Goal: Transaction & Acquisition: Book appointment/travel/reservation

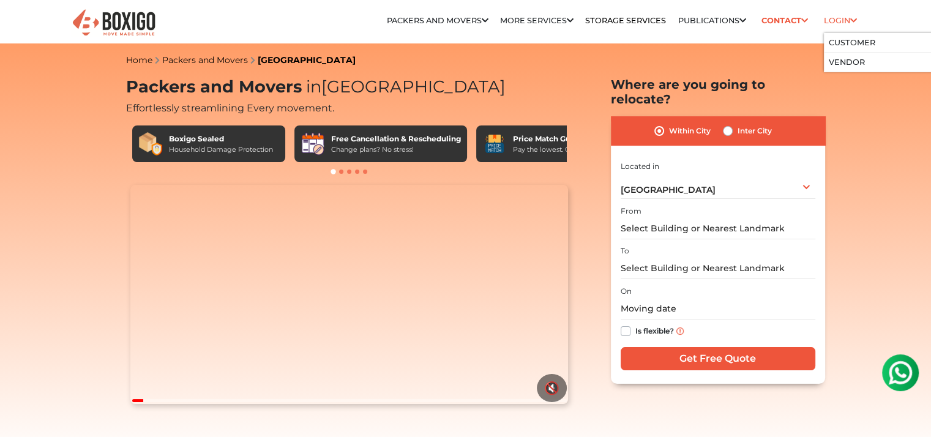
click at [835, 20] on link "Login" at bounding box center [840, 20] width 33 height 9
click at [862, 38] on link "Customer" at bounding box center [852, 42] width 47 height 9
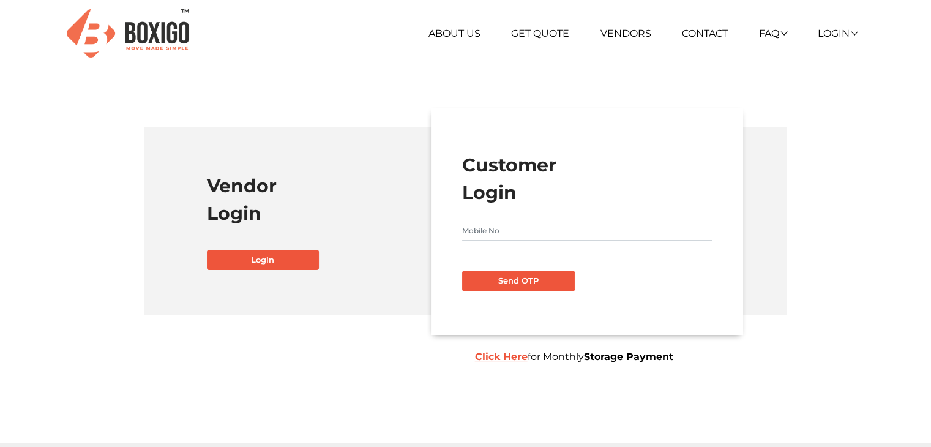
click at [598, 228] on input "text" at bounding box center [587, 231] width 250 height 20
type input "9581253522"
click at [462, 270] on button "Send OTP" at bounding box center [518, 280] width 113 height 21
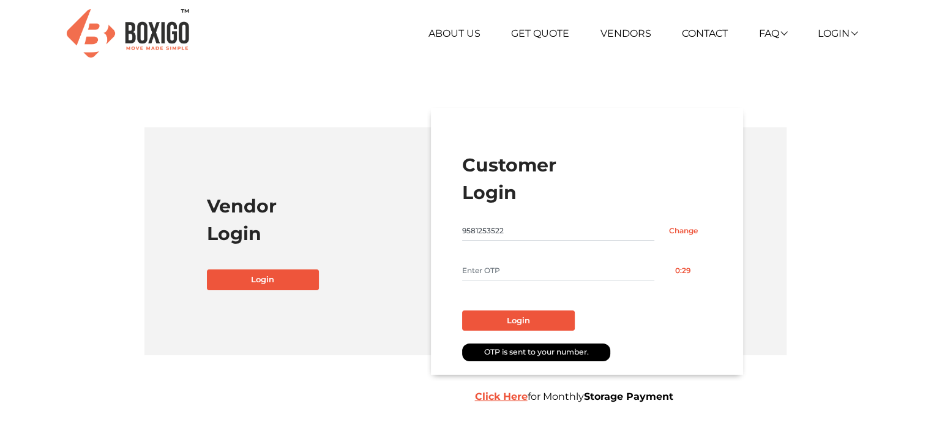
click at [518, 268] on input "text" at bounding box center [558, 271] width 192 height 20
type input "2380"
click at [462, 310] on button "Login" at bounding box center [518, 320] width 113 height 21
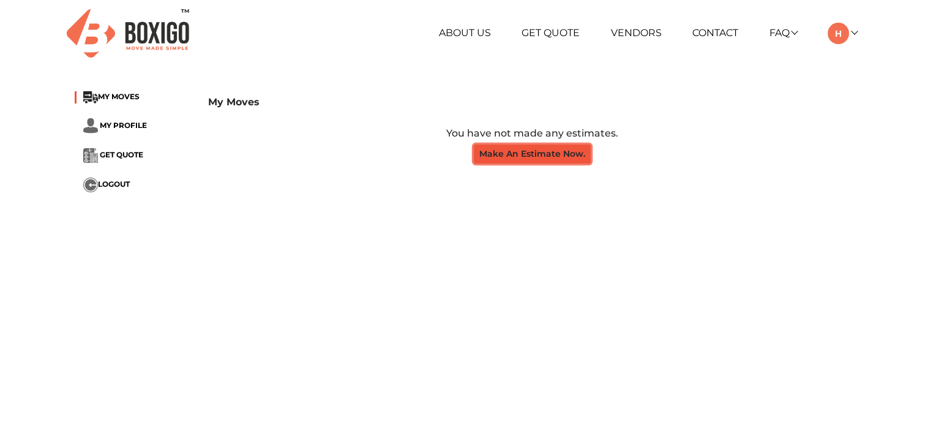
click at [563, 151] on button "Make An Estimate Now." at bounding box center [532, 153] width 117 height 19
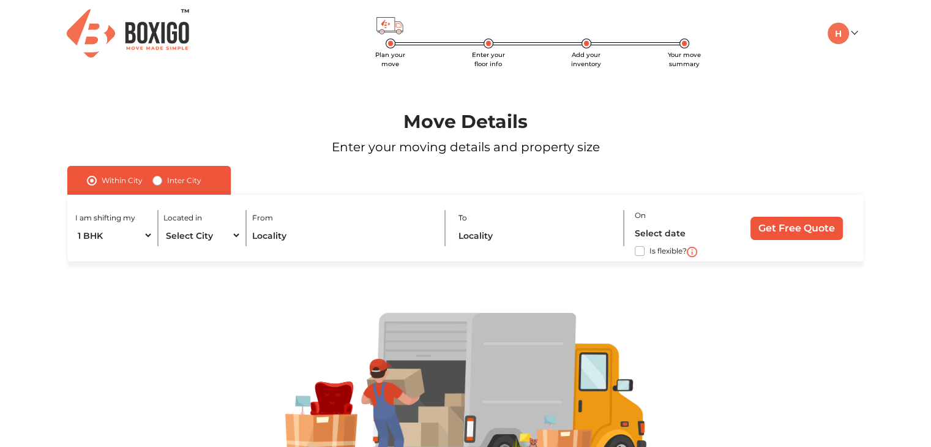
scroll to position [83, 0]
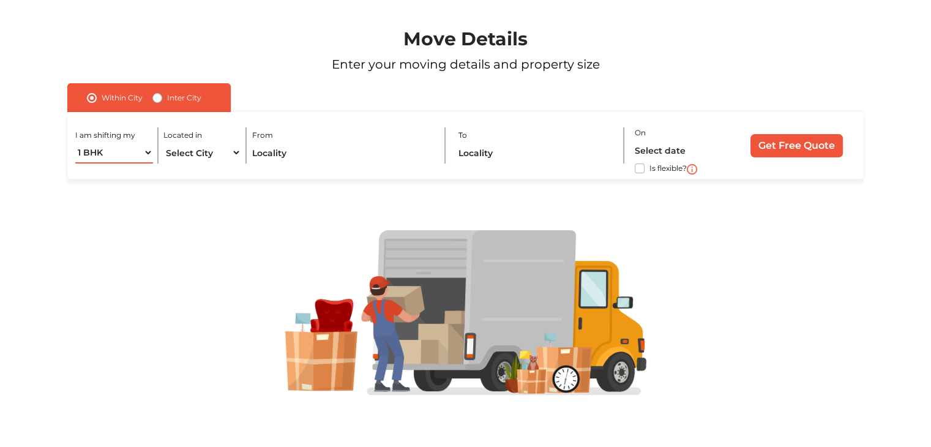
click at [149, 152] on select "1 BHK 2 BHK 3 BHK 3 + BHK FEW ITEMS" at bounding box center [113, 152] width 77 height 21
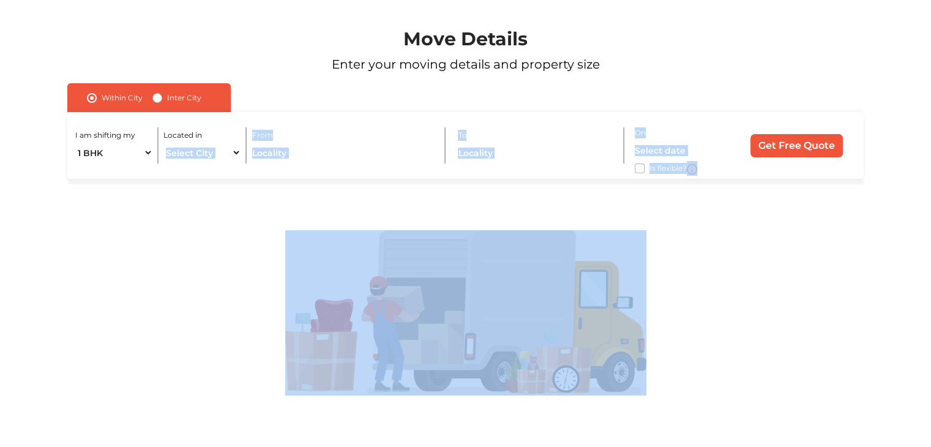
drag, startPoint x: 195, startPoint y: 199, endPoint x: 218, endPoint y: 151, distance: 53.6
click at [218, 151] on section "Move Details Enter your moving details and property size Within City Inter City…" at bounding box center [465, 200] width 931 height 431
click at [212, 211] on div at bounding box center [465, 313] width 875 height 268
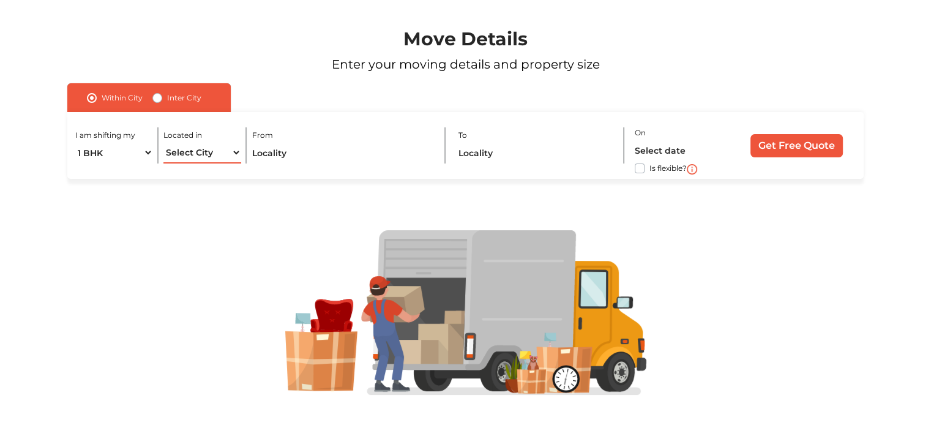
click at [231, 154] on select "Select City Bangalore Bengaluru Bhopal Bhubaneswar Chennai Coimbatore Cuttack D…" at bounding box center [201, 152] width 77 height 21
select select "[GEOGRAPHIC_DATA]"
click at [163, 142] on select "Select City Bangalore Bengaluru Bhopal Bhubaneswar Chennai Coimbatore Cuttack D…" at bounding box center [201, 152] width 77 height 21
click at [329, 151] on input "text" at bounding box center [343, 152] width 182 height 21
type input "h"
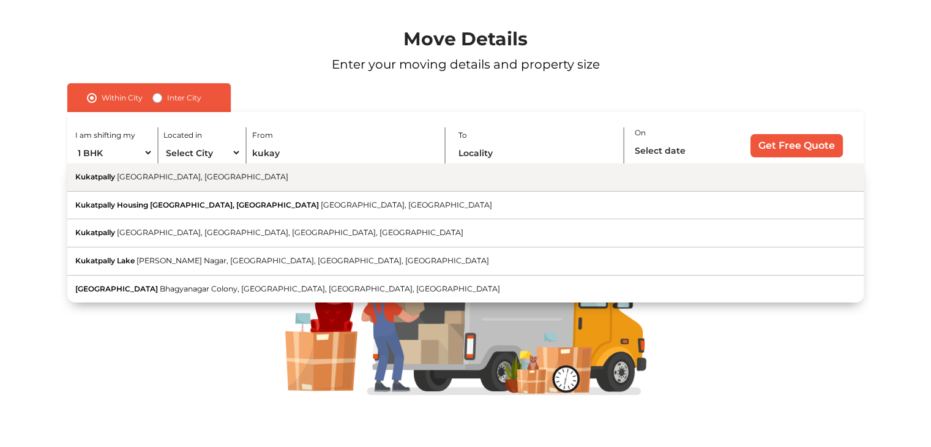
click at [233, 177] on button "Kukatpally Hyderabad, Telangana" at bounding box center [465, 177] width 796 height 28
type input "Kukatpally, Hyderabad, Telangana"
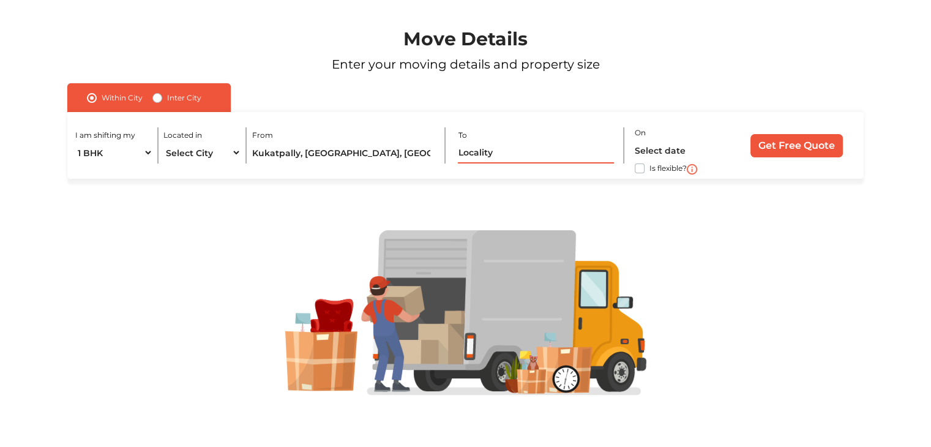
click at [509, 159] on input "text" at bounding box center [536, 152] width 156 height 21
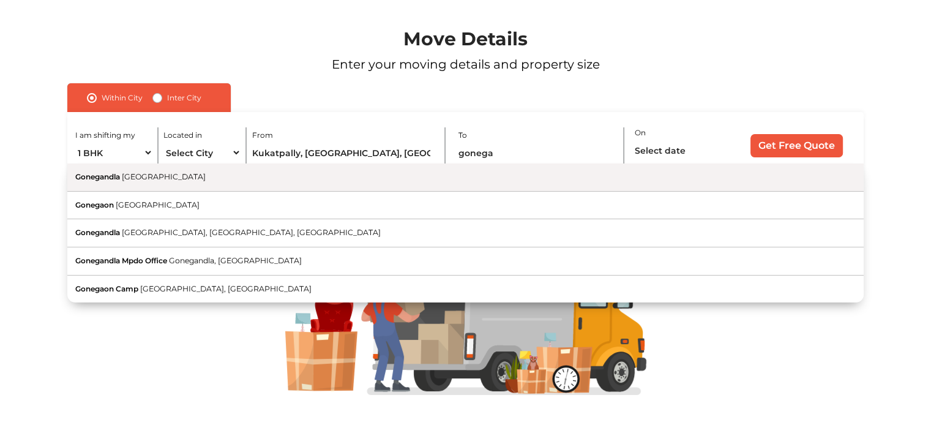
click at [334, 167] on button "Gonegandla Andhra Pradesh" at bounding box center [465, 177] width 796 height 28
type input "Gonegandla, Andhra Pradesh"
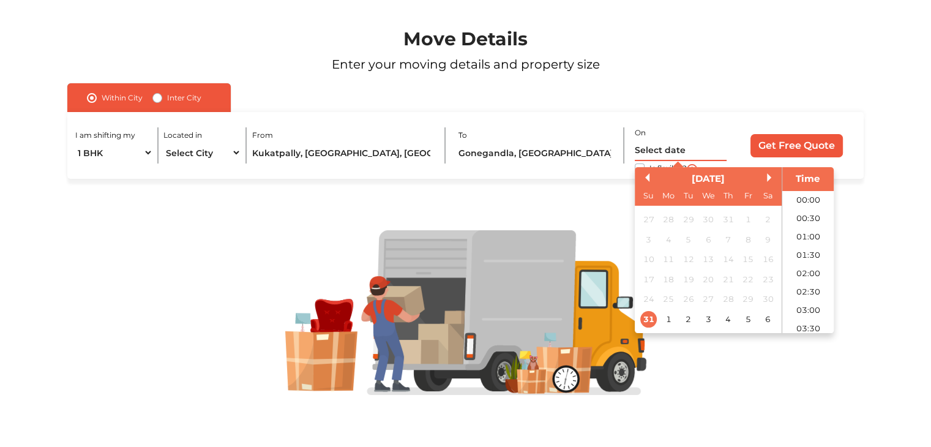
click at [663, 143] on input "text" at bounding box center [681, 150] width 92 height 21
click at [707, 319] on div "3" at bounding box center [708, 319] width 17 height 17
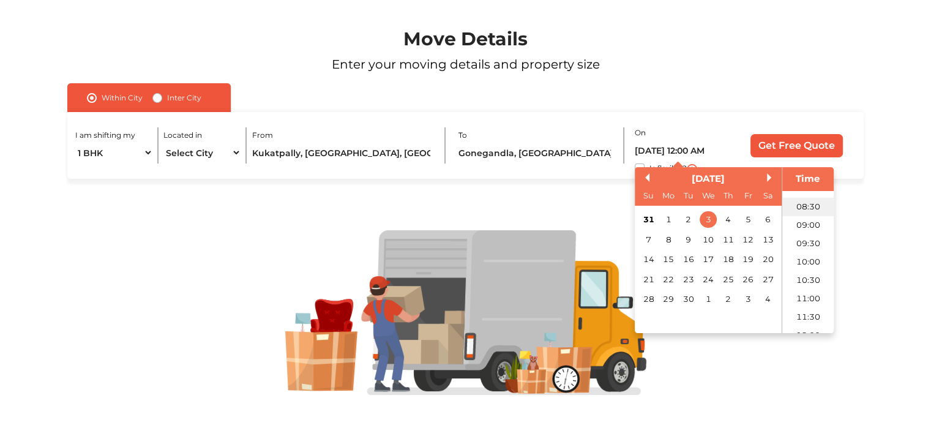
click at [808, 207] on li "08:30" at bounding box center [808, 207] width 52 height 18
type input "03/09/2025 8:30 AM"
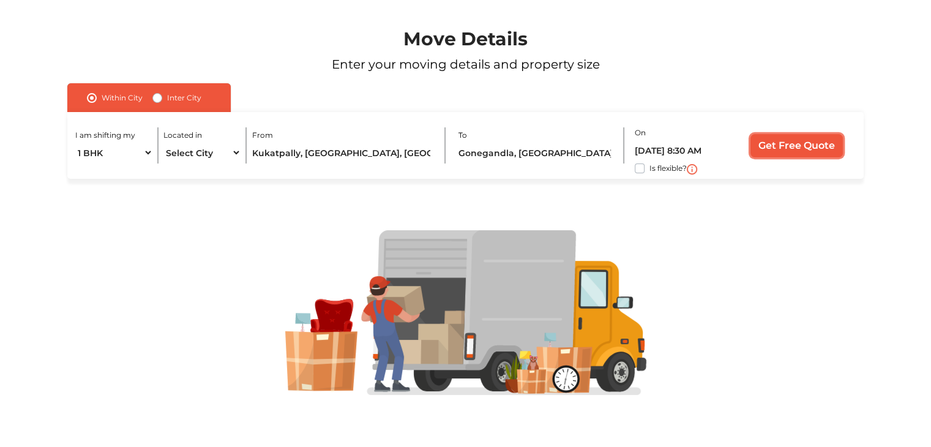
click at [786, 147] on input "Get Free Quote" at bounding box center [796, 145] width 92 height 23
click at [150, 95] on div "Within City Inter City" at bounding box center [148, 97] width 163 height 29
click at [162, 95] on div "Inter City" at bounding box center [176, 98] width 49 height 15
click at [167, 97] on label "Inter City" at bounding box center [184, 98] width 34 height 15
click at [159, 97] on input "Inter City" at bounding box center [157, 97] width 10 height 12
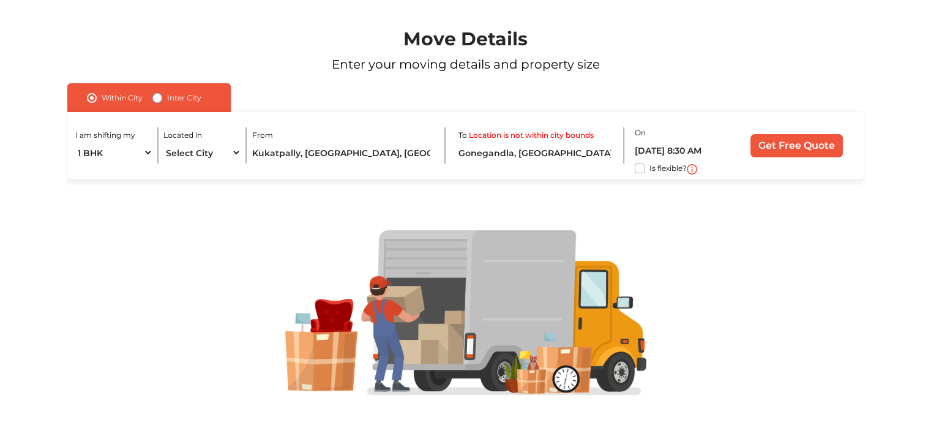
radio input "true"
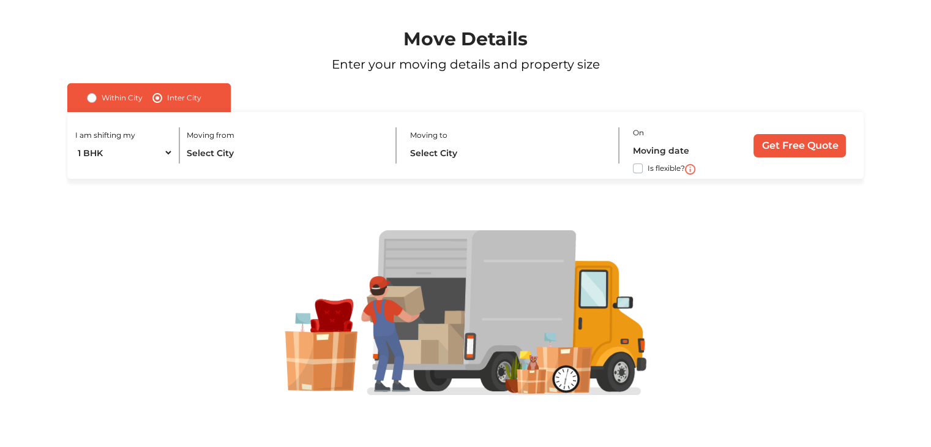
drag, startPoint x: 256, startPoint y: 165, endPoint x: 243, endPoint y: 146, distance: 23.8
click at [243, 146] on div "I am shifting my 1 BHK 2 BHK 3 BHK 3 + BHK FEW ITEMS Moving from Moving to On I…" at bounding box center [465, 145] width 796 height 67
click at [243, 146] on input "text" at bounding box center [285, 152] width 197 height 21
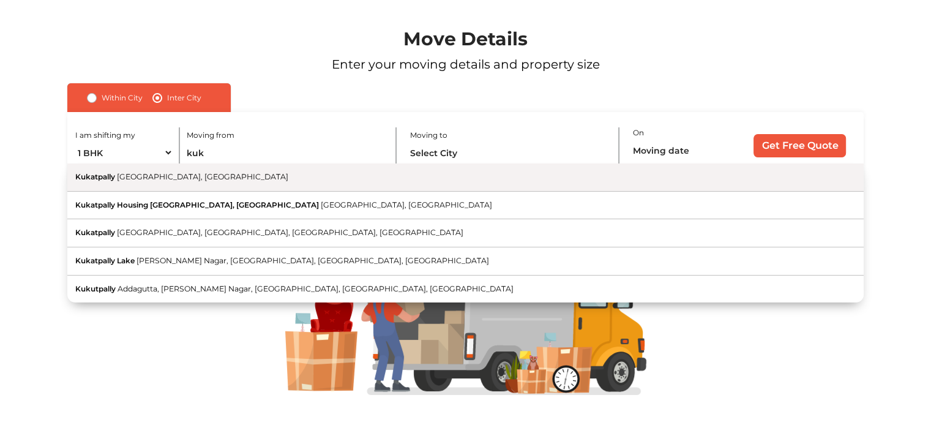
click at [280, 177] on button "Kukatpally Hyderabad, Telangana" at bounding box center [465, 177] width 796 height 28
type input "Kukatpally, Hyderabad, Telangana"
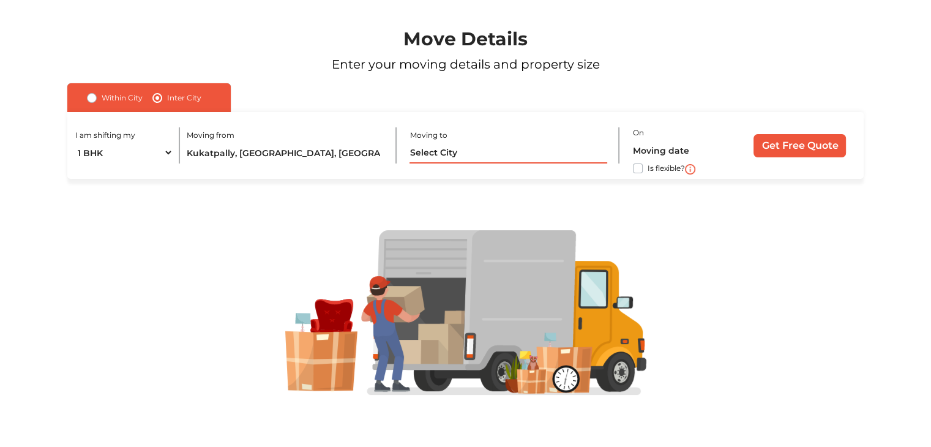
click at [430, 152] on input "text" at bounding box center [507, 152] width 197 height 21
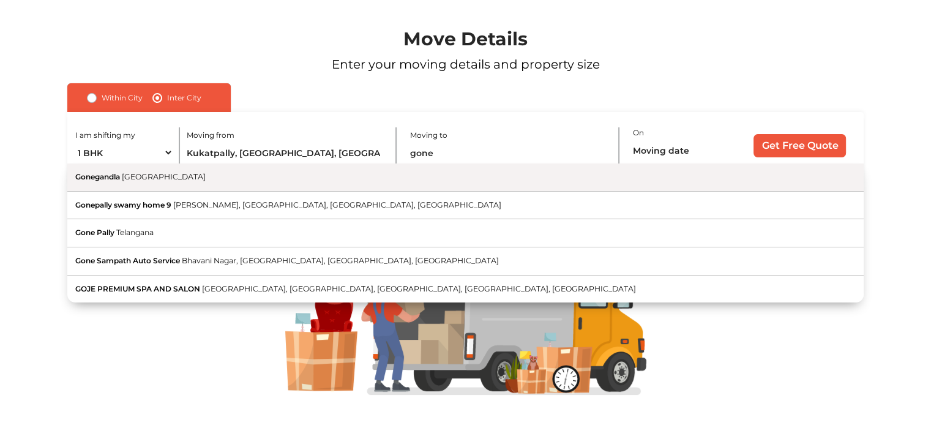
click at [377, 176] on button "Gonegandla Andhra Pradesh" at bounding box center [465, 177] width 796 height 28
type input "Gonegandla, Andhra Pradesh"
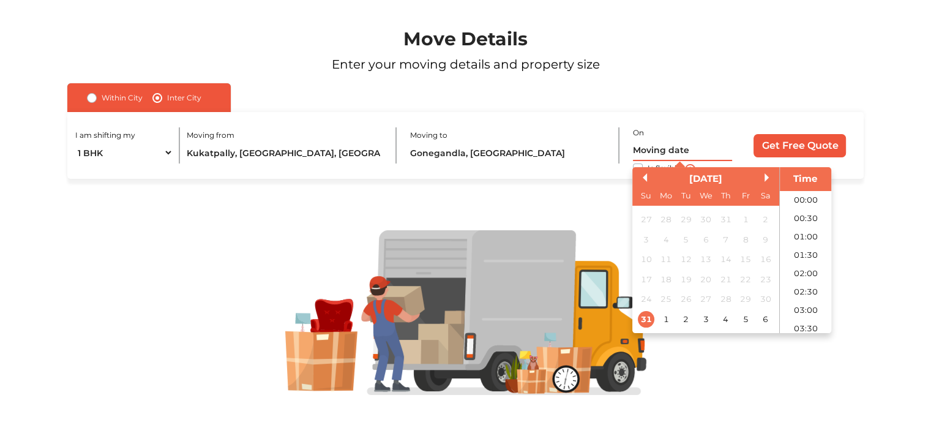
click at [672, 149] on input "text" at bounding box center [682, 150] width 99 height 21
click at [707, 321] on div "3" at bounding box center [706, 319] width 17 height 17
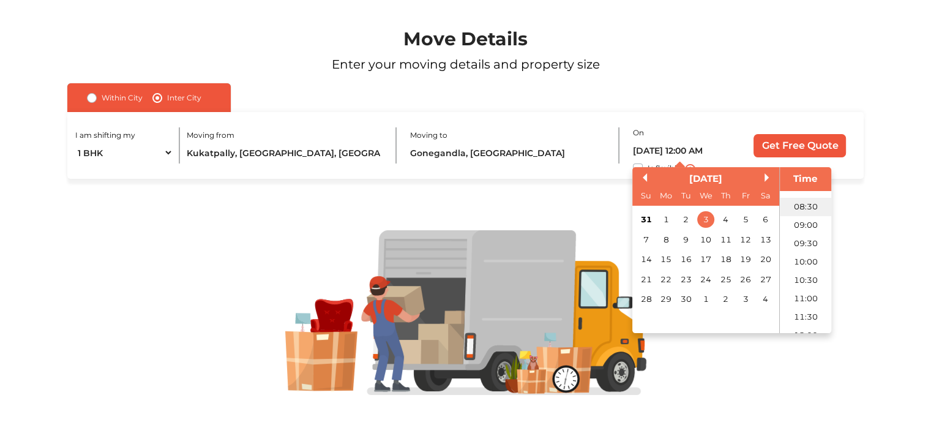
click at [797, 209] on li "08:30" at bounding box center [806, 207] width 52 height 18
type input "03/09/2025 8:30 AM"
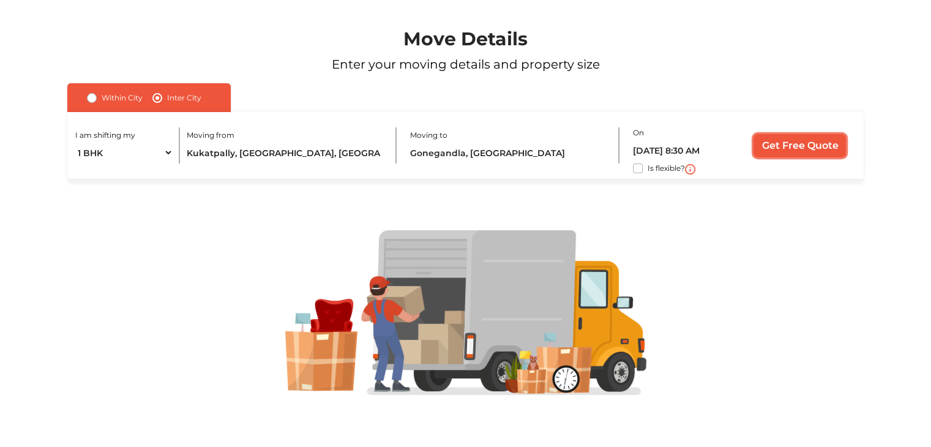
click at [800, 151] on input "Get Free Quote" at bounding box center [799, 145] width 92 height 23
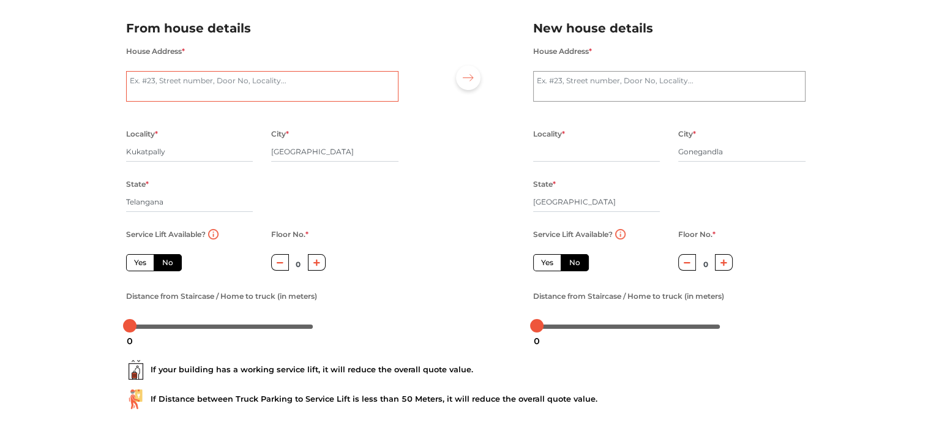
click at [328, 88] on textarea "House Address *" at bounding box center [262, 86] width 272 height 31
type textarea "633 sudhakar building"
click at [149, 266] on label "Yes" at bounding box center [140, 262] width 28 height 17
click at [142, 265] on input "Yes" at bounding box center [138, 261] width 8 height 8
radio input "true"
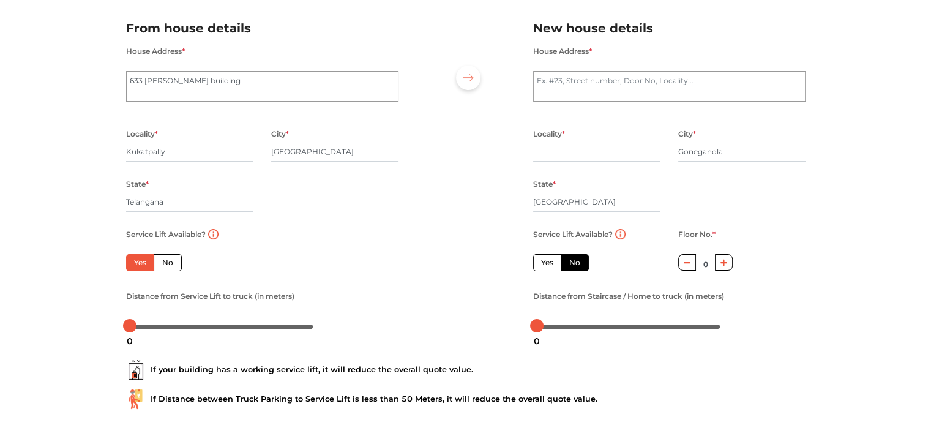
click at [168, 263] on label "No" at bounding box center [168, 262] width 28 height 17
click at [168, 263] on input "No" at bounding box center [166, 261] width 8 height 8
radio input "true"
click at [317, 260] on icon "button" at bounding box center [316, 262] width 7 height 7
type input "1"
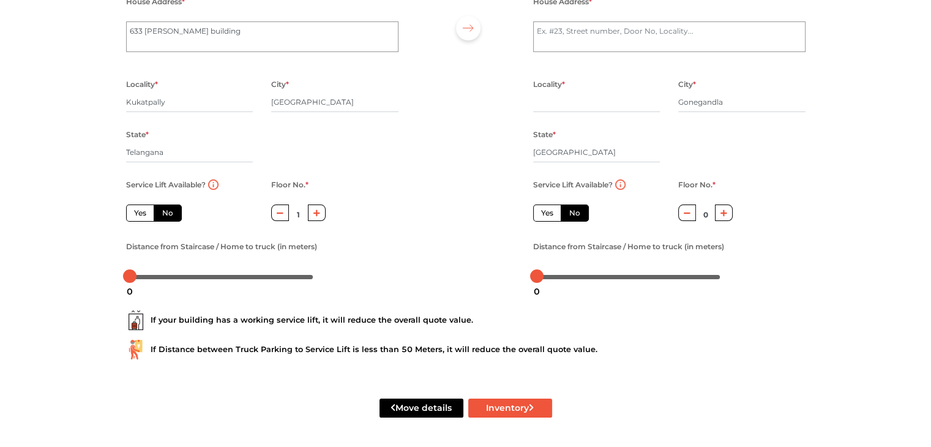
scroll to position [86, 0]
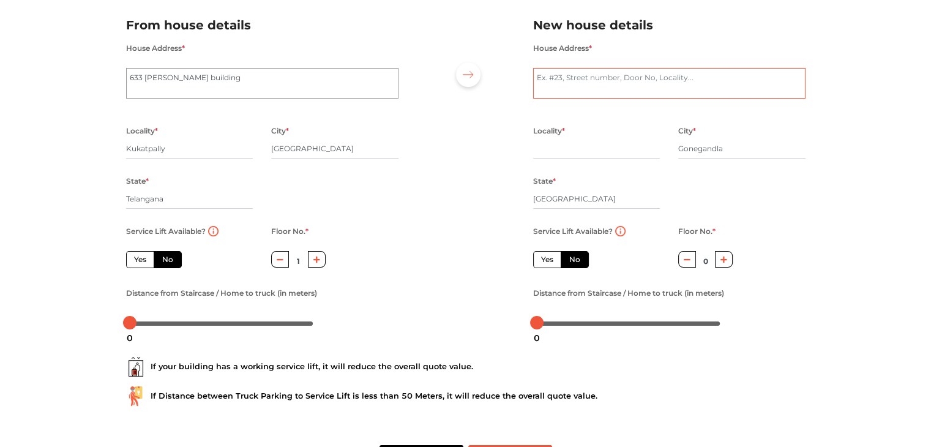
click at [596, 91] on textarea "House Address *" at bounding box center [669, 83] width 272 height 31
type textarea "2-155"
click at [573, 143] on input "text" at bounding box center [596, 149] width 127 height 20
type input "gonegandla"
click at [578, 190] on input "Andhra Pradesh" at bounding box center [596, 199] width 127 height 20
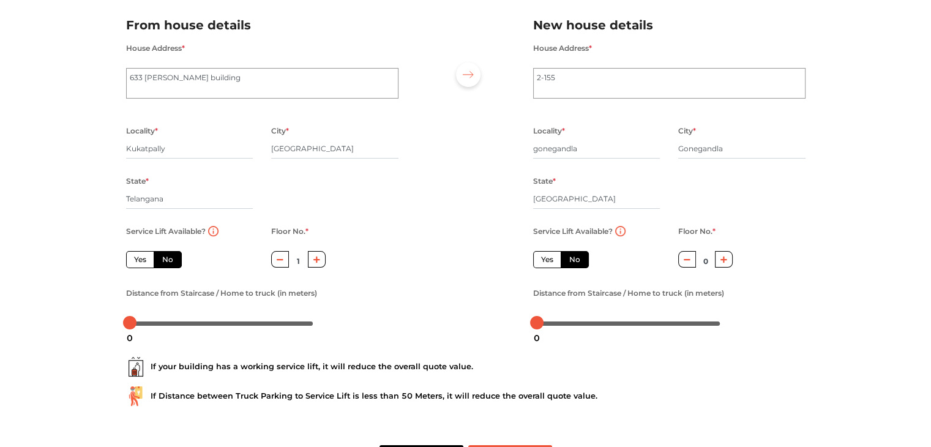
click at [557, 265] on label "Yes" at bounding box center [547, 259] width 28 height 17
click at [549, 262] on input "Yes" at bounding box center [545, 258] width 8 height 8
radio input "true"
radio input "false"
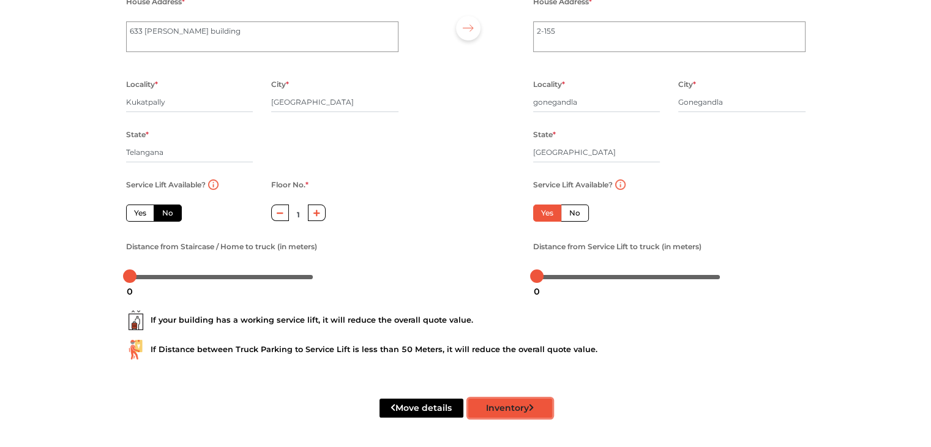
click at [512, 412] on button "Inventory" at bounding box center [510, 407] width 84 height 19
radio input "true"
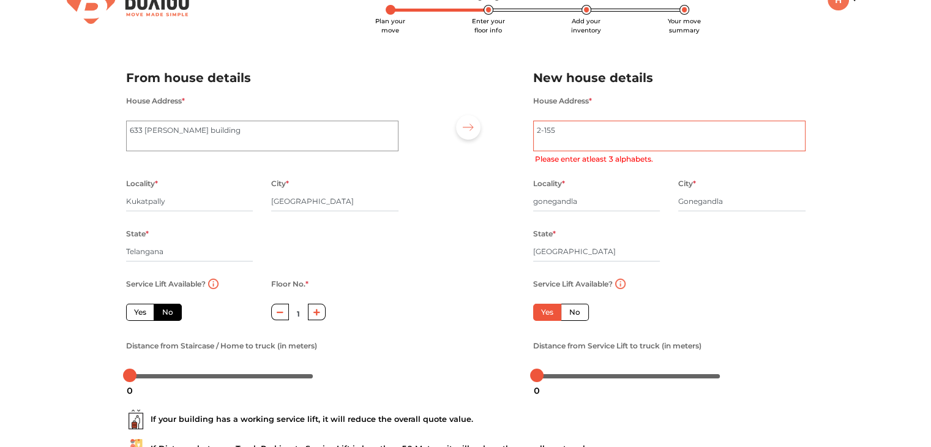
scroll to position [32, 0]
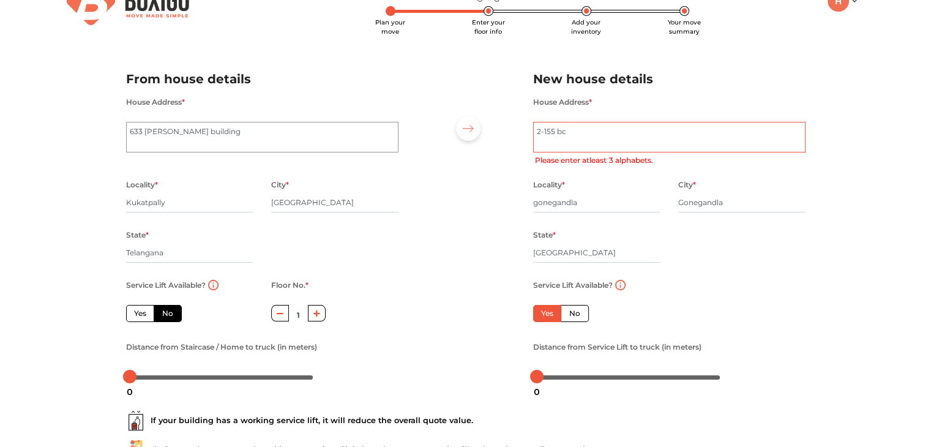
type textarea "2-155 bc"
radio input "true"
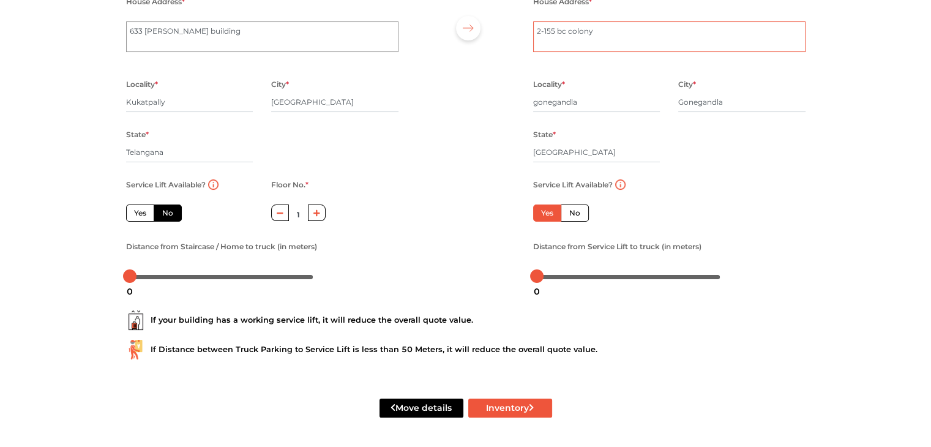
type textarea "2-155 bc colony"
click at [531, 403] on div "Move details Inventory" at bounding box center [466, 408] width 698 height 78
click at [531, 403] on icon "submit" at bounding box center [532, 407] width 6 height 9
radio input "true"
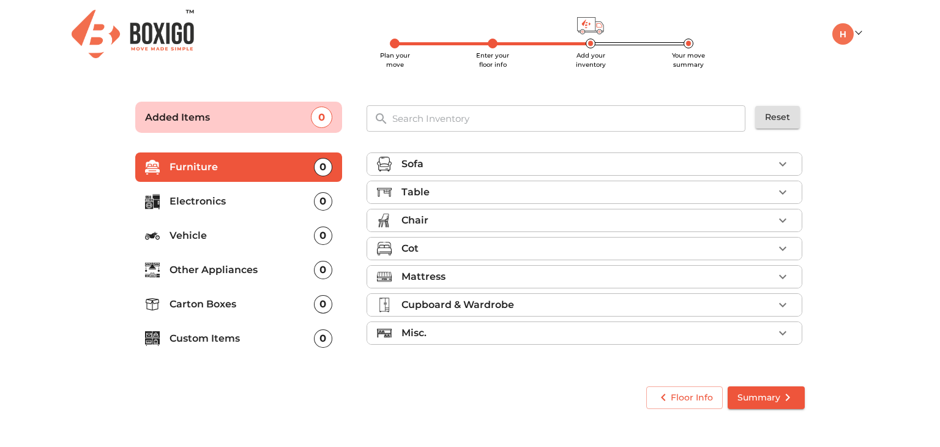
click at [572, 165] on div "Sofa" at bounding box center [587, 164] width 372 height 15
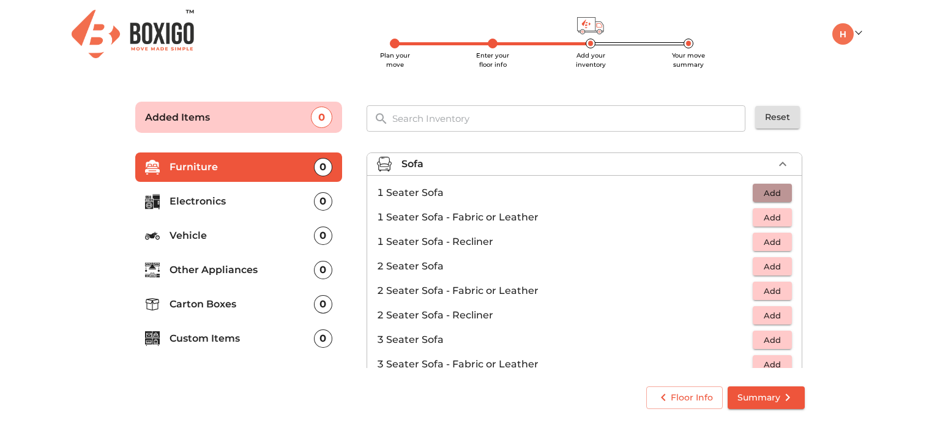
click at [776, 194] on span "Add" at bounding box center [772, 193] width 27 height 14
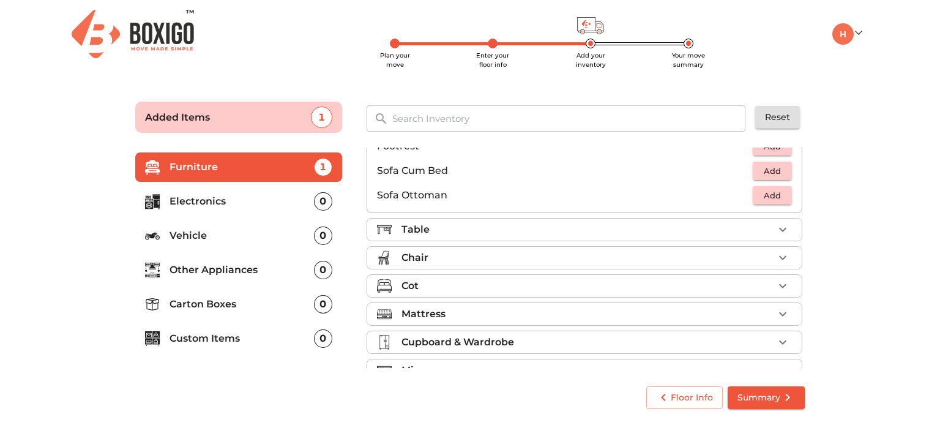
scroll to position [362, 0]
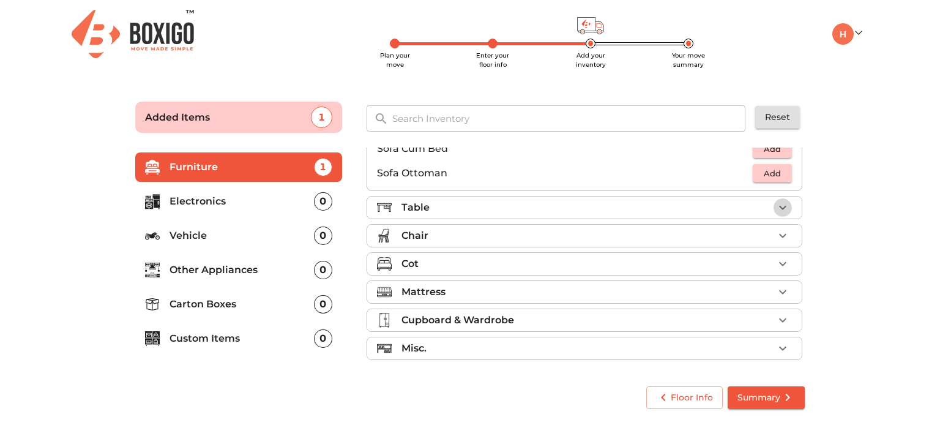
click at [775, 201] on icon "button" at bounding box center [782, 207] width 15 height 15
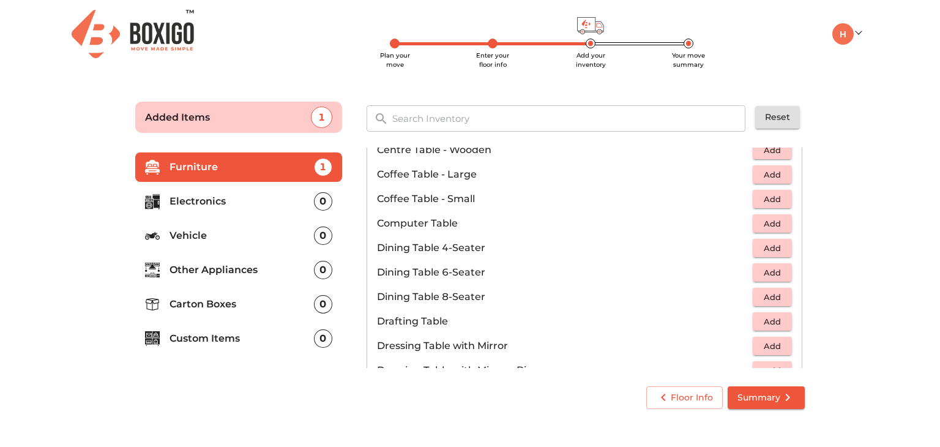
scroll to position [0, 0]
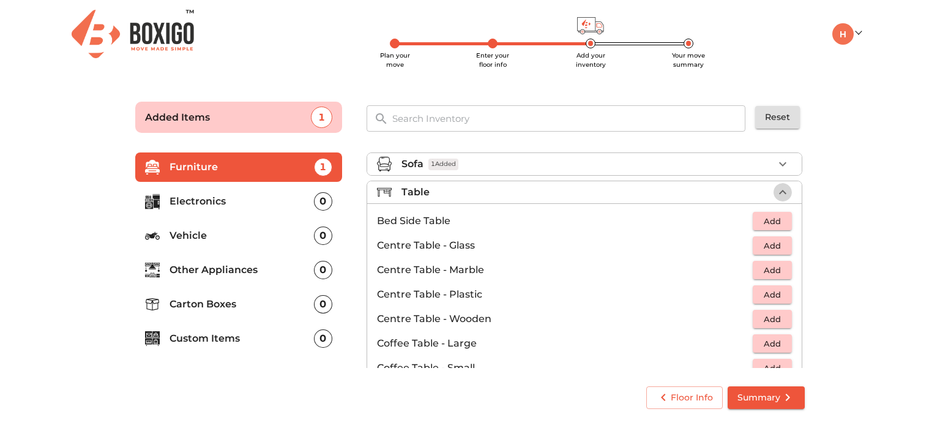
click at [779, 190] on icon "button" at bounding box center [782, 192] width 7 height 4
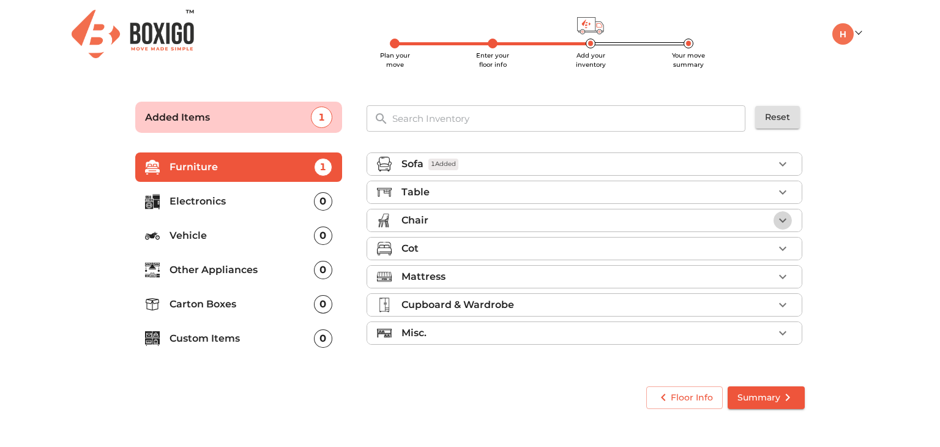
click at [781, 219] on icon "button" at bounding box center [782, 220] width 7 height 4
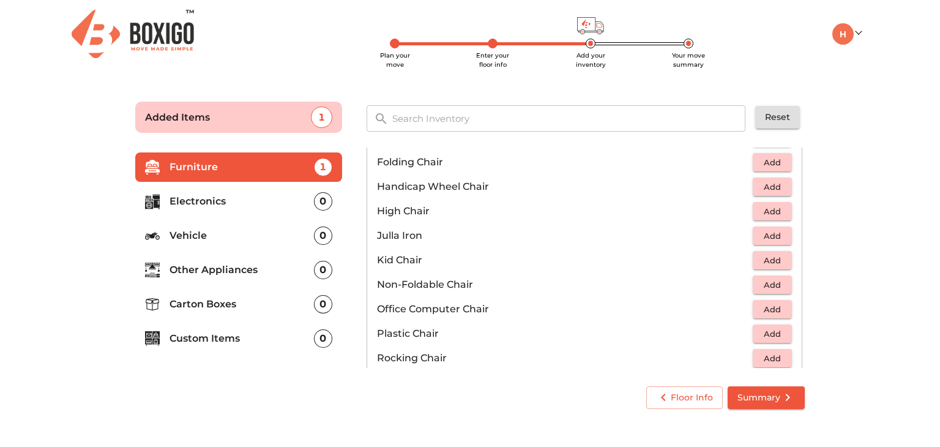
scroll to position [282, 0]
click at [770, 331] on span "Add" at bounding box center [772, 335] width 27 height 14
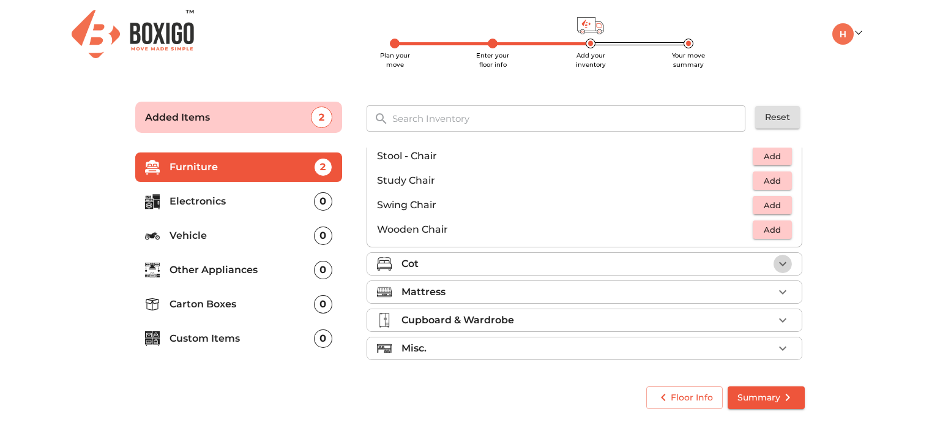
click at [775, 263] on icon "button" at bounding box center [782, 263] width 15 height 15
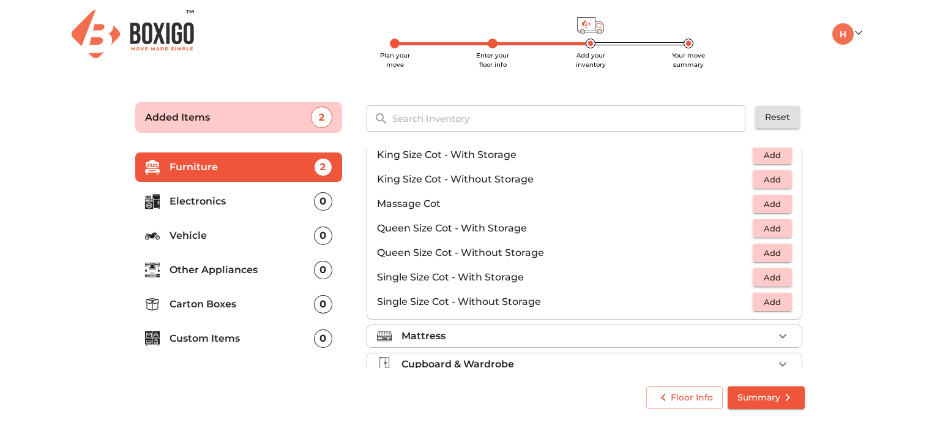
scroll to position [345, 0]
click at [771, 226] on span "Add" at bounding box center [772, 227] width 27 height 14
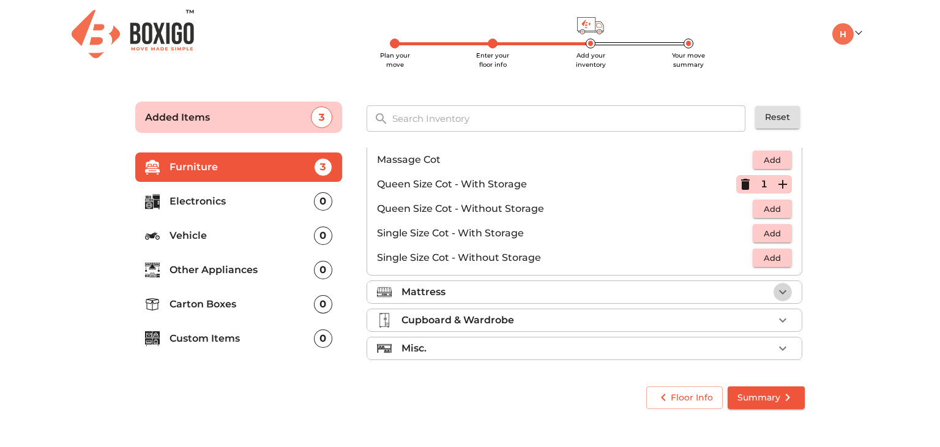
click at [777, 295] on icon "button" at bounding box center [782, 292] width 15 height 15
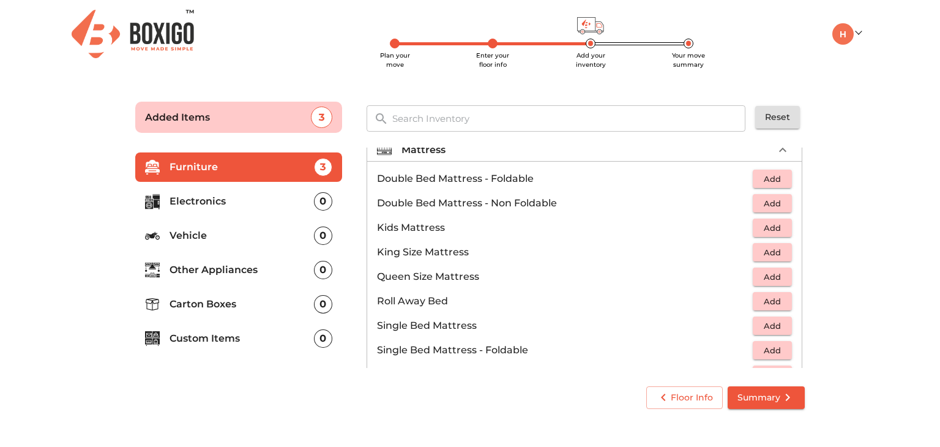
scroll to position [127, 0]
click at [771, 278] on span "Add" at bounding box center [772, 276] width 27 height 14
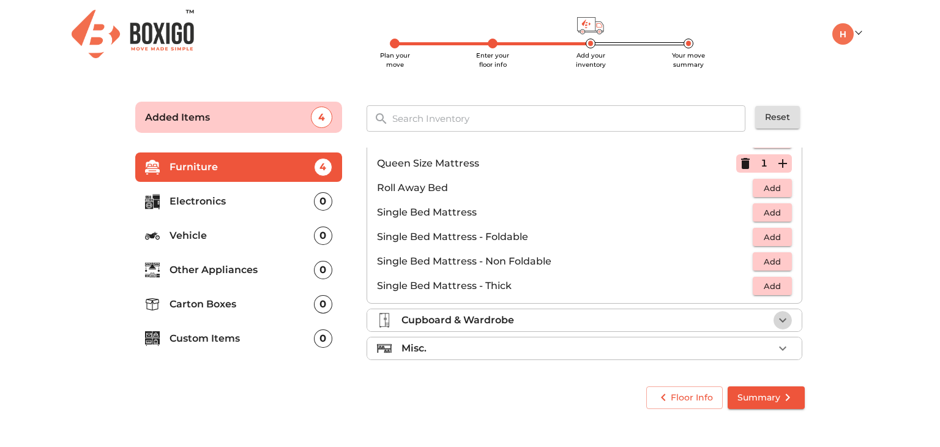
click at [779, 320] on icon "button" at bounding box center [782, 320] width 7 height 4
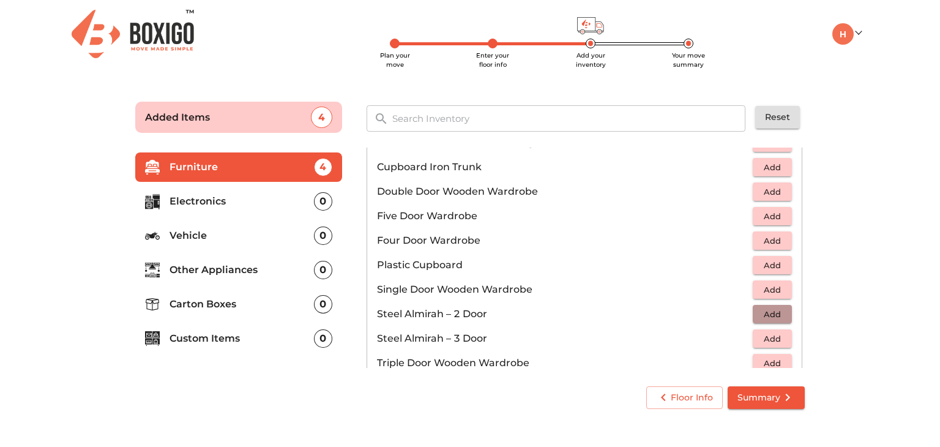
click at [777, 307] on span "Add" at bounding box center [772, 314] width 27 height 14
click at [777, 307] on icon "button" at bounding box center [782, 314] width 15 height 15
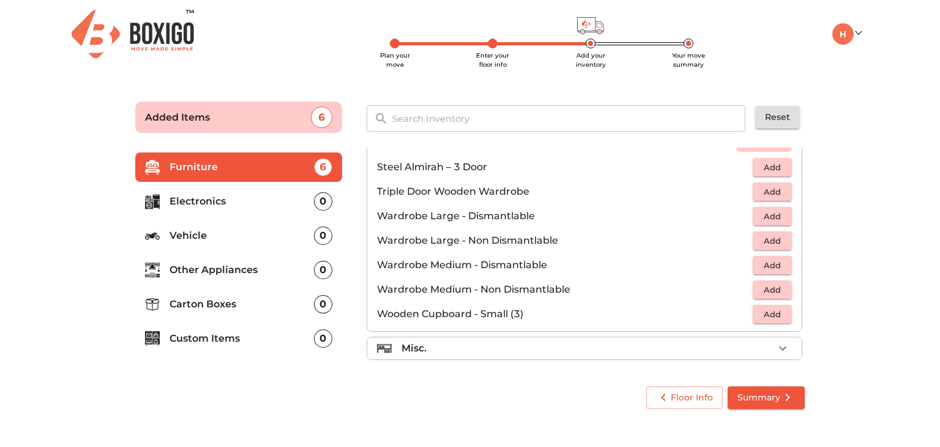
click at [766, 351] on div "Misc." at bounding box center [587, 348] width 372 height 15
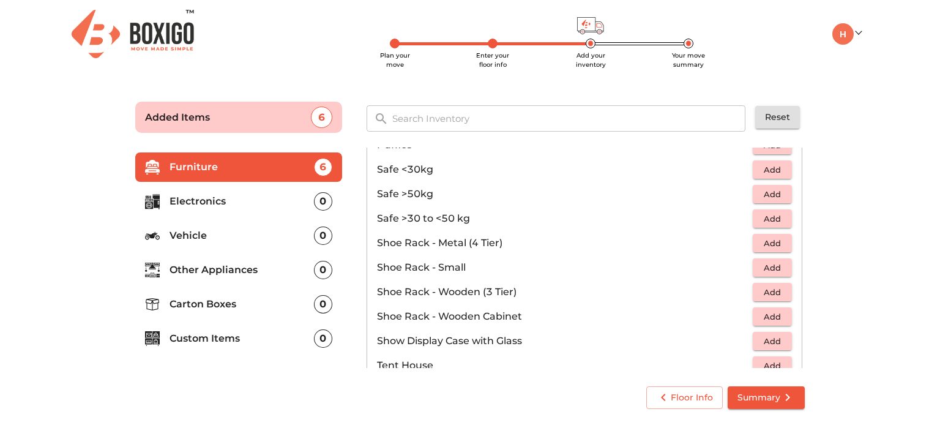
scroll to position [656, 0]
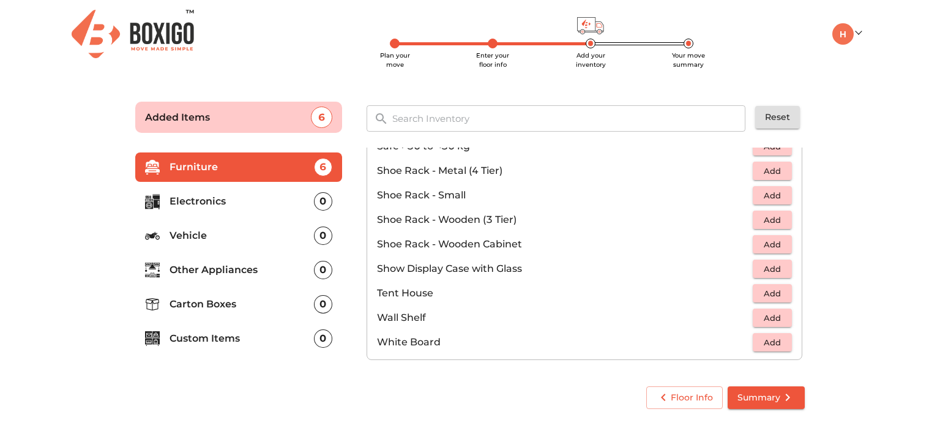
click at [233, 204] on p "Electronics" at bounding box center [242, 201] width 144 height 15
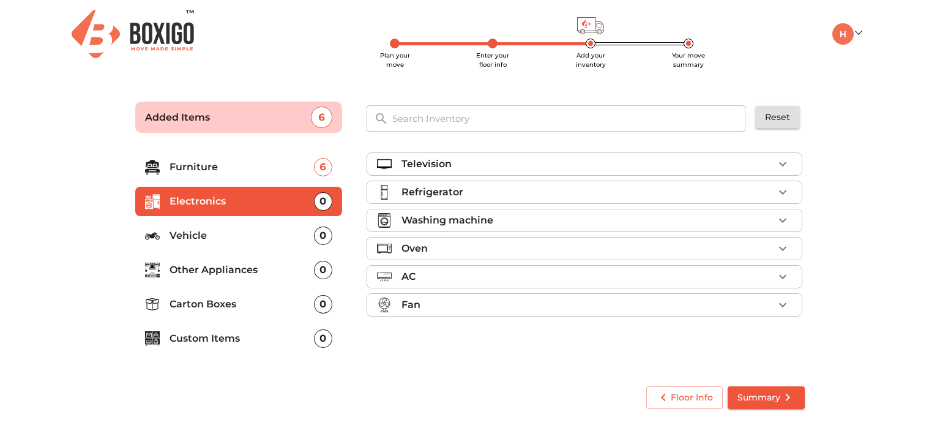
click at [615, 162] on div "Television" at bounding box center [587, 164] width 372 height 15
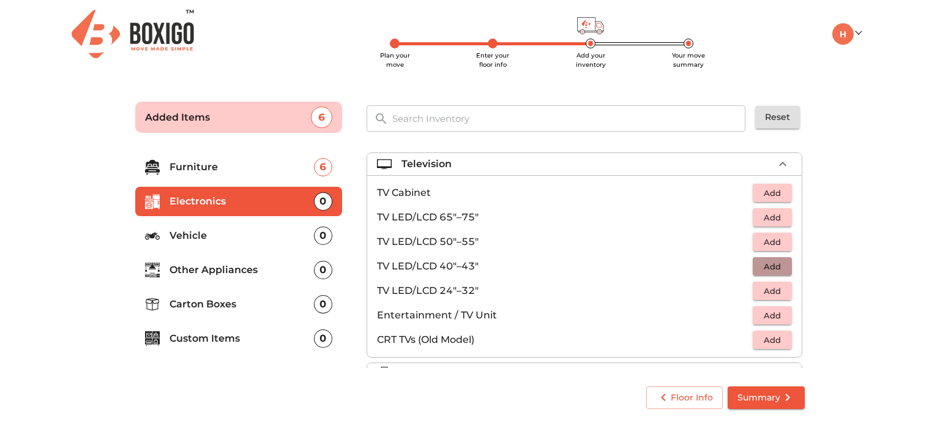
click at [781, 267] on button "Add" at bounding box center [772, 266] width 39 height 19
click at [291, 241] on p "Vehicle" at bounding box center [242, 235] width 144 height 15
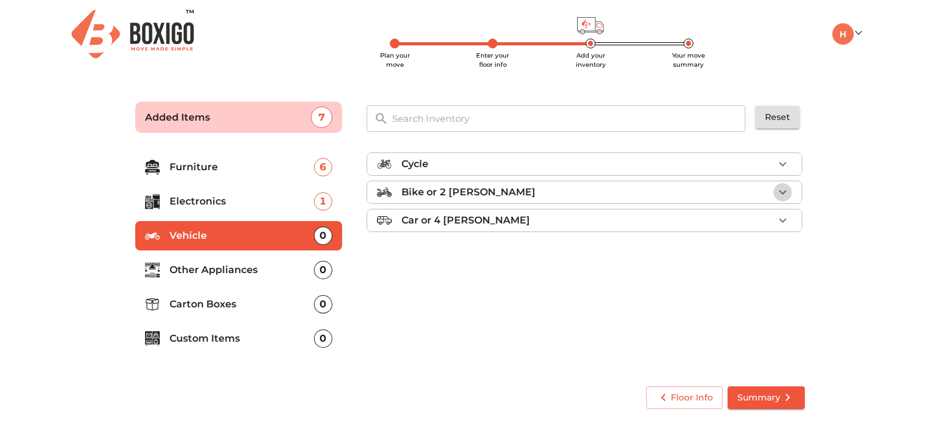
click at [774, 195] on button "button" at bounding box center [783, 192] width 18 height 18
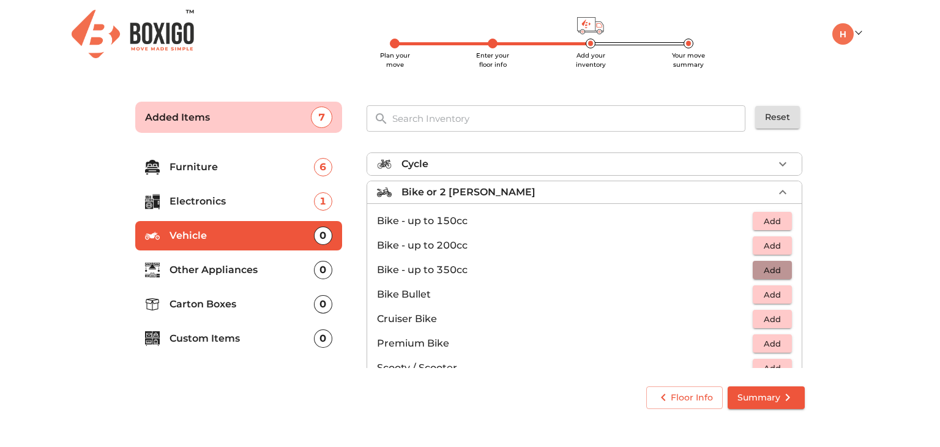
click at [775, 271] on span "Add" at bounding box center [772, 270] width 27 height 14
click at [264, 271] on p "Other Appliances" at bounding box center [242, 270] width 144 height 15
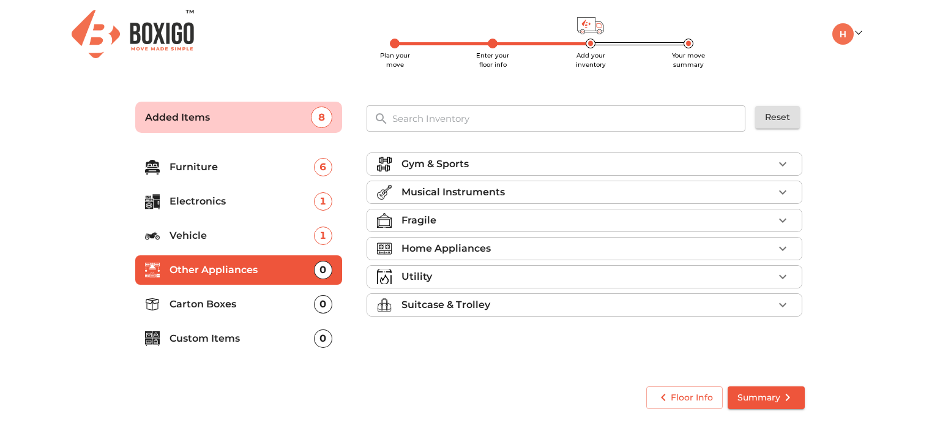
click at [565, 250] on div "Home Appliances" at bounding box center [587, 248] width 372 height 15
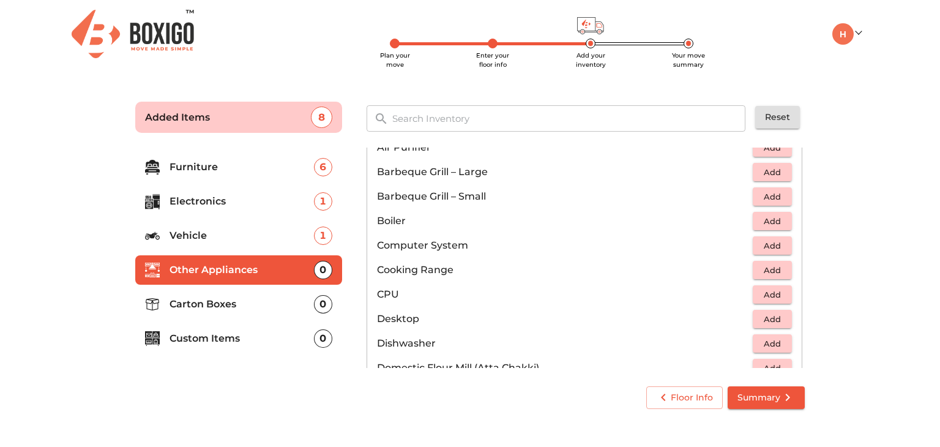
scroll to position [156, 0]
click at [772, 270] on span "Add" at bounding box center [772, 268] width 27 height 14
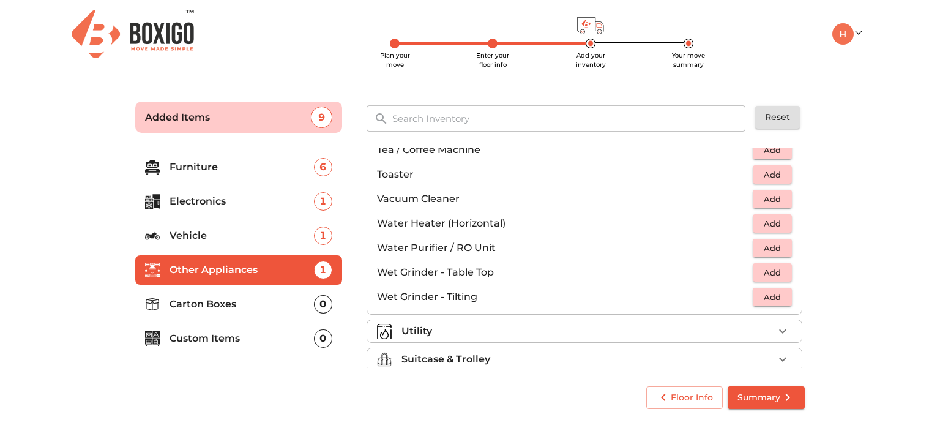
scroll to position [848, 0]
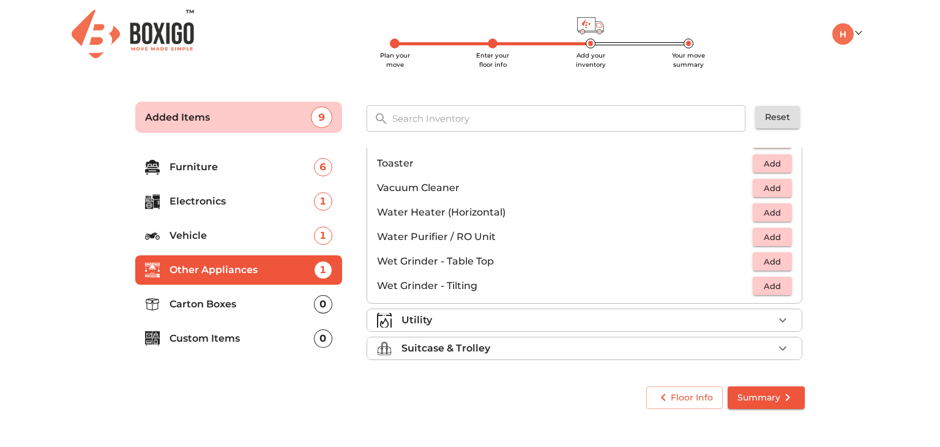
click at [272, 312] on li "Carton Boxes 0" at bounding box center [238, 303] width 207 height 29
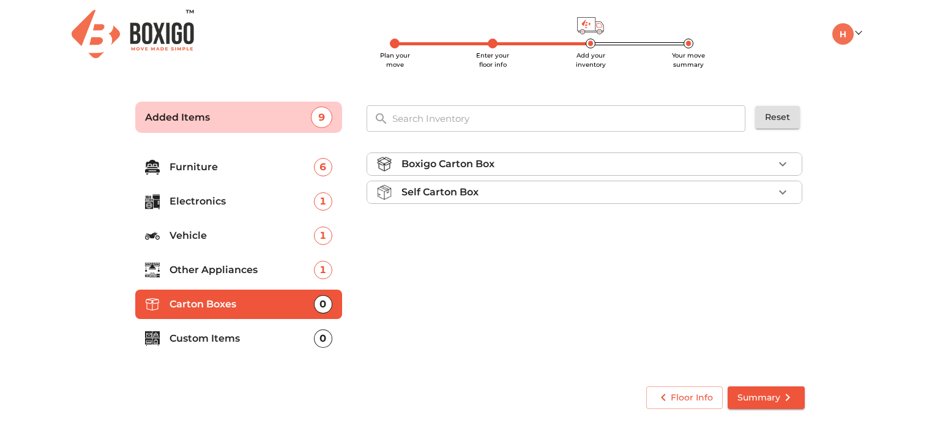
scroll to position [0, 0]
click at [768, 188] on div "Self Carton Box" at bounding box center [587, 192] width 372 height 15
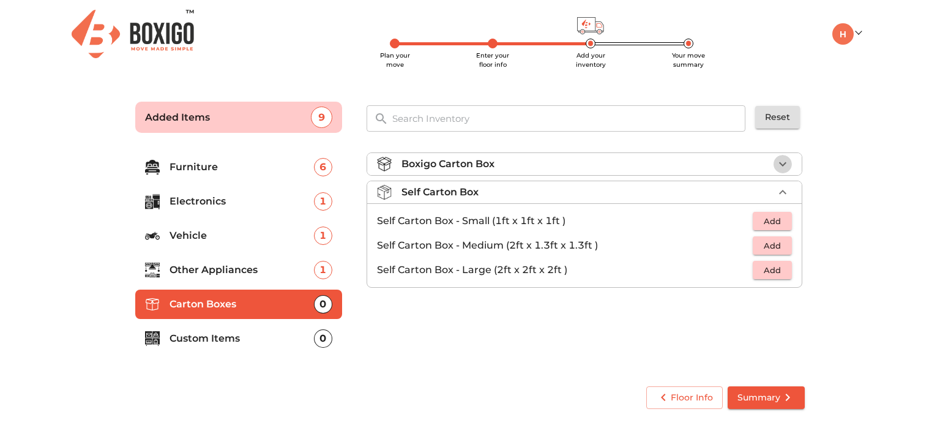
click at [788, 163] on icon "button" at bounding box center [782, 164] width 15 height 15
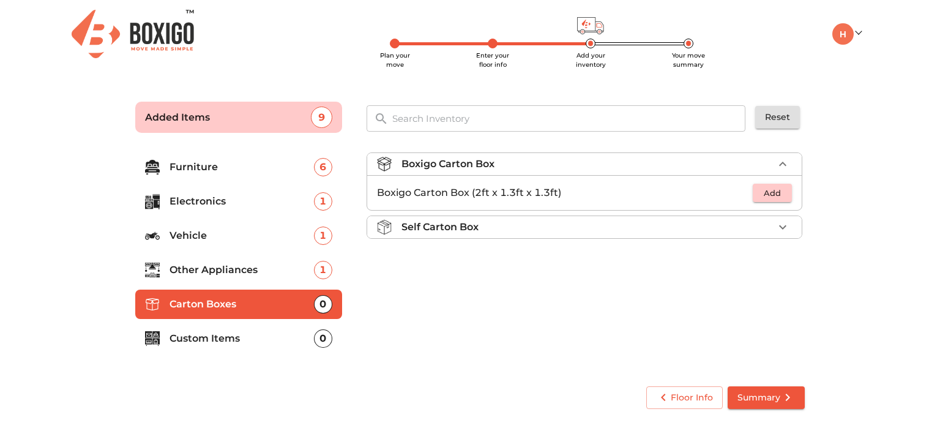
click at [756, 236] on li "Self Carton Box" at bounding box center [584, 227] width 435 height 22
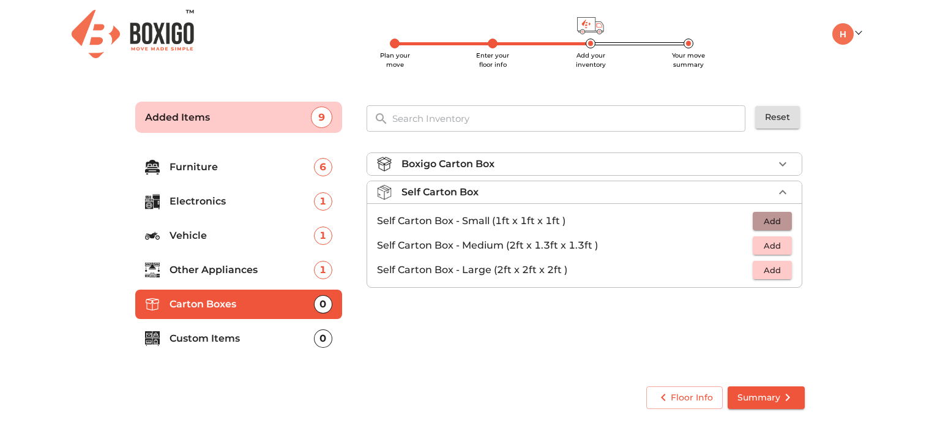
click at [772, 223] on span "Add" at bounding box center [772, 221] width 27 height 14
click at [785, 219] on icon "button" at bounding box center [782, 221] width 15 height 15
click at [258, 339] on p "Custom Items" at bounding box center [242, 338] width 144 height 15
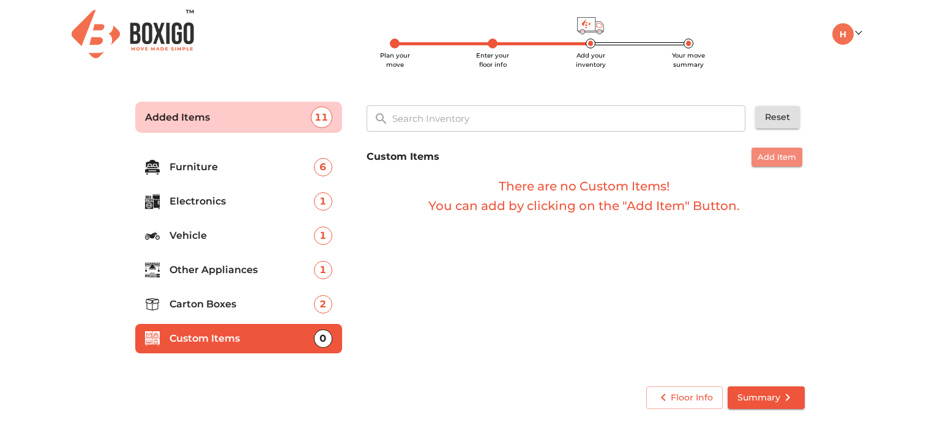
click at [780, 160] on span "Add Item" at bounding box center [777, 157] width 39 height 14
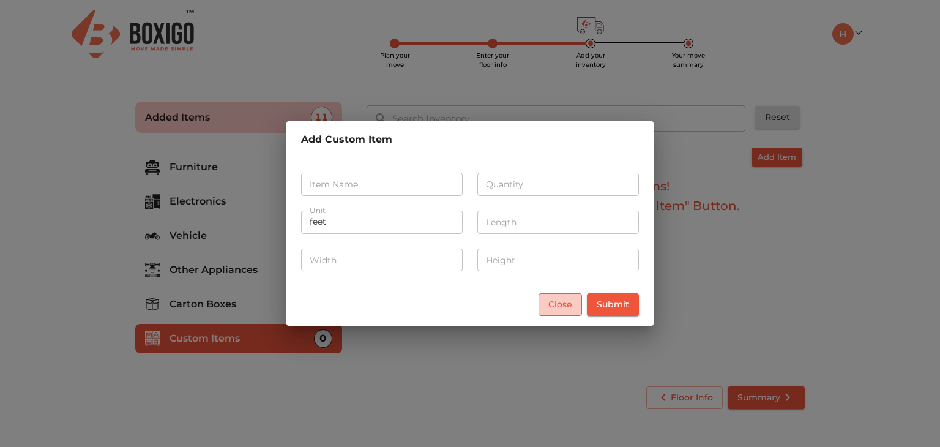
click at [556, 302] on span "Close" at bounding box center [560, 304] width 24 height 15
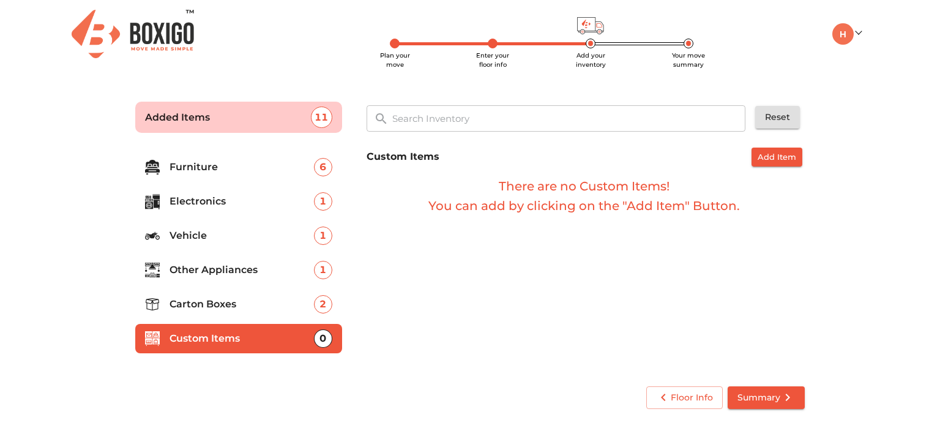
click at [264, 272] on p "Other Appliances" at bounding box center [242, 270] width 144 height 15
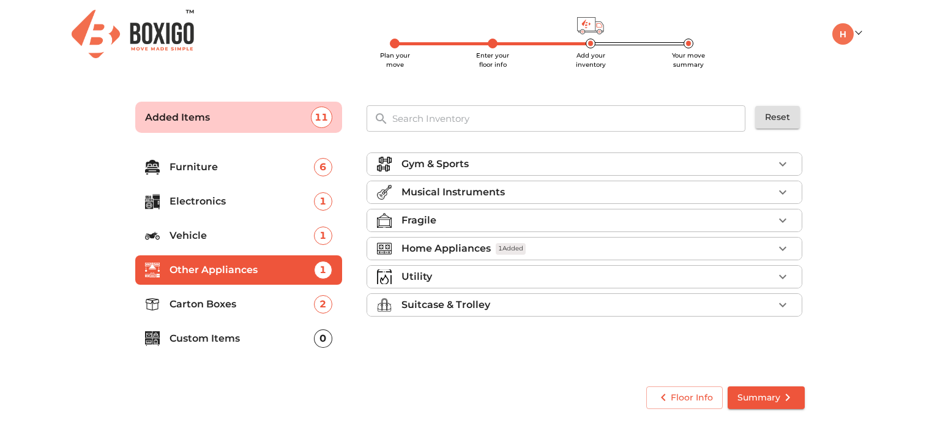
click at [446, 304] on p "Suitcase & Trolley" at bounding box center [445, 304] width 89 height 15
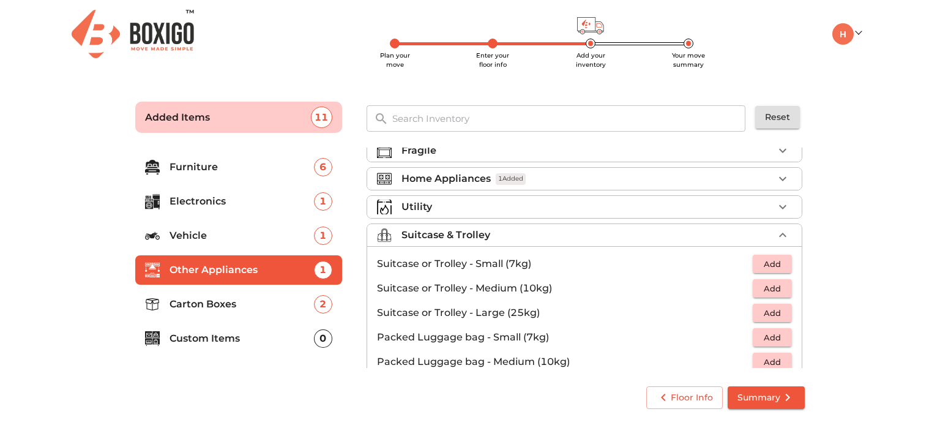
scroll to position [69, 0]
click at [769, 259] on span "Add" at bounding box center [772, 265] width 27 height 14
click at [741, 264] on icon "button" at bounding box center [745, 264] width 9 height 11
click at [772, 338] on span "Add" at bounding box center [772, 339] width 27 height 14
click at [775, 338] on icon "button" at bounding box center [782, 338] width 15 height 15
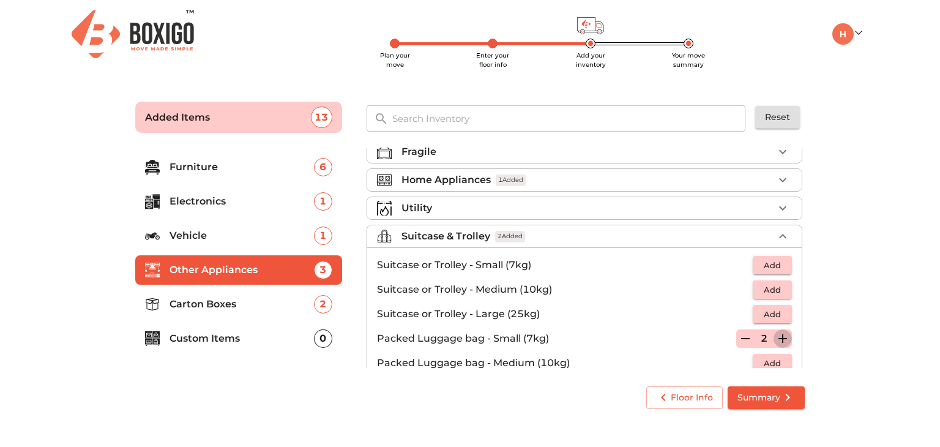
click at [775, 338] on icon "button" at bounding box center [782, 338] width 15 height 15
click at [247, 203] on p "Electronics" at bounding box center [242, 201] width 144 height 15
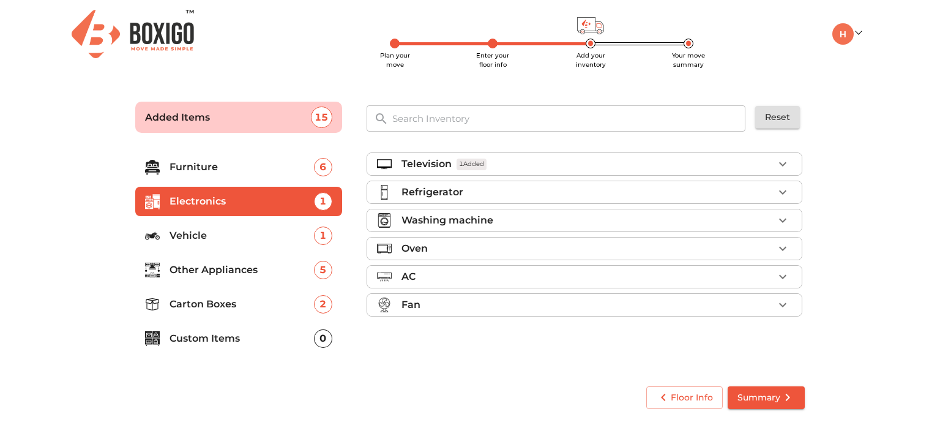
click at [460, 189] on p "Refrigerator" at bounding box center [432, 192] width 62 height 15
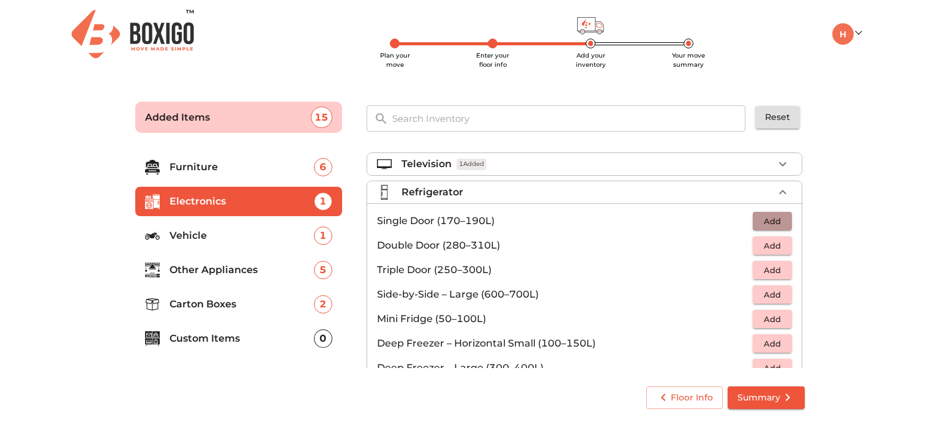
click at [769, 216] on span "Add" at bounding box center [772, 221] width 27 height 14
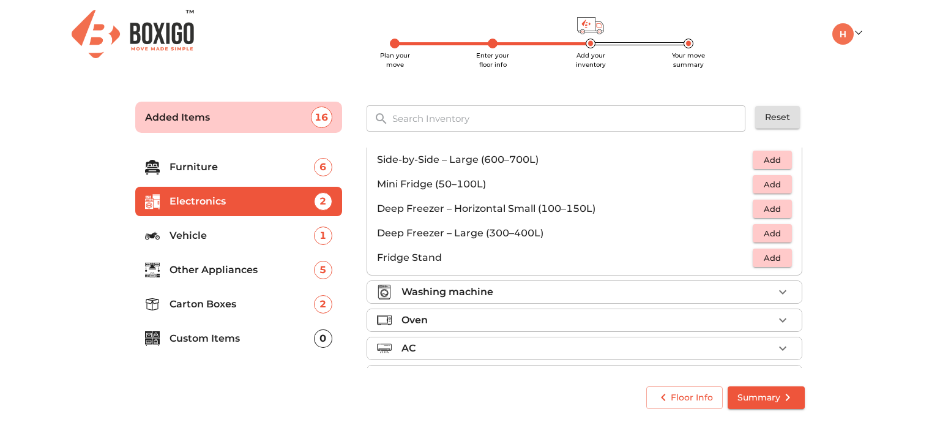
scroll to position [163, 0]
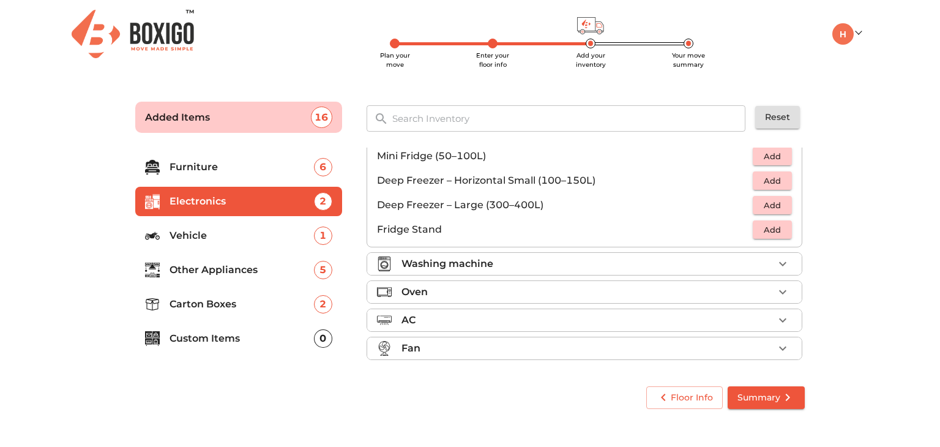
click at [617, 259] on div "Washing machine" at bounding box center [587, 263] width 372 height 15
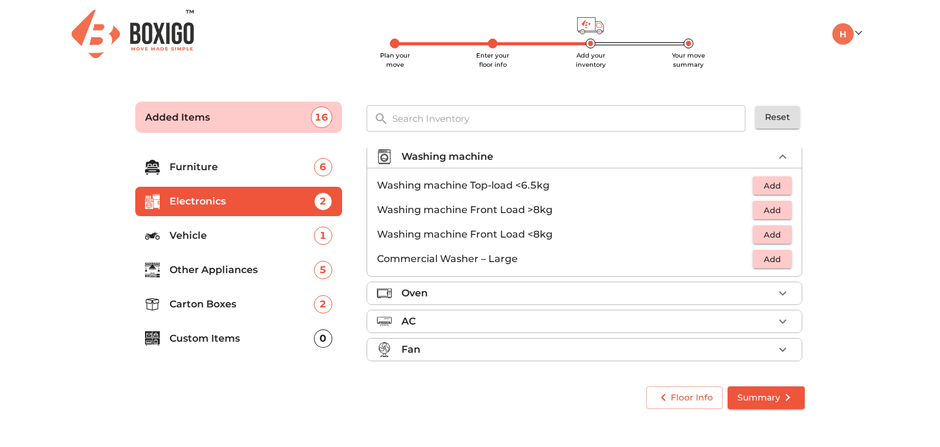
scroll to position [59, 0]
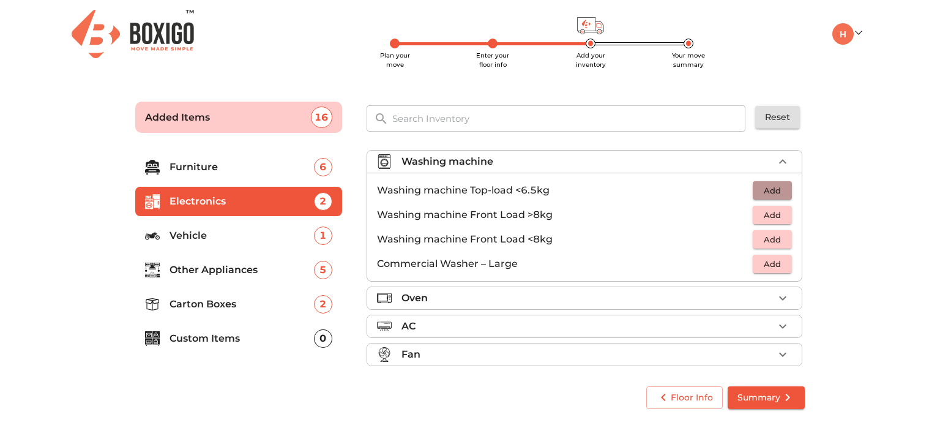
click at [772, 193] on span "Add" at bounding box center [772, 191] width 27 height 14
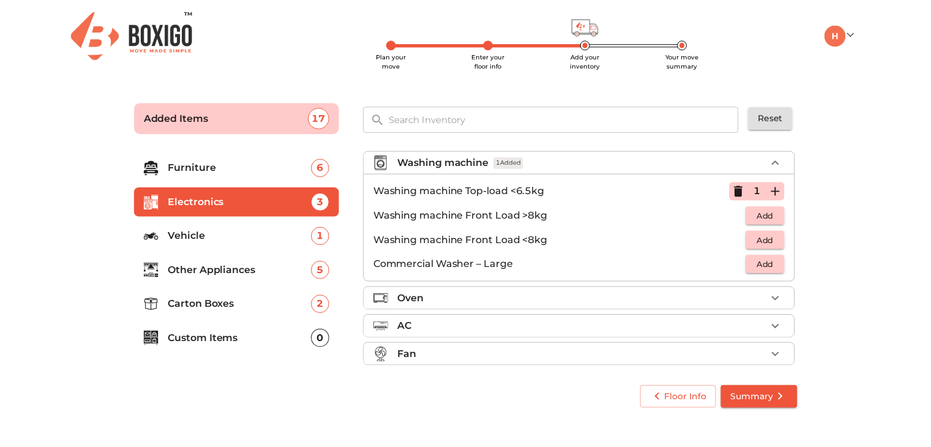
scroll to position [65, 0]
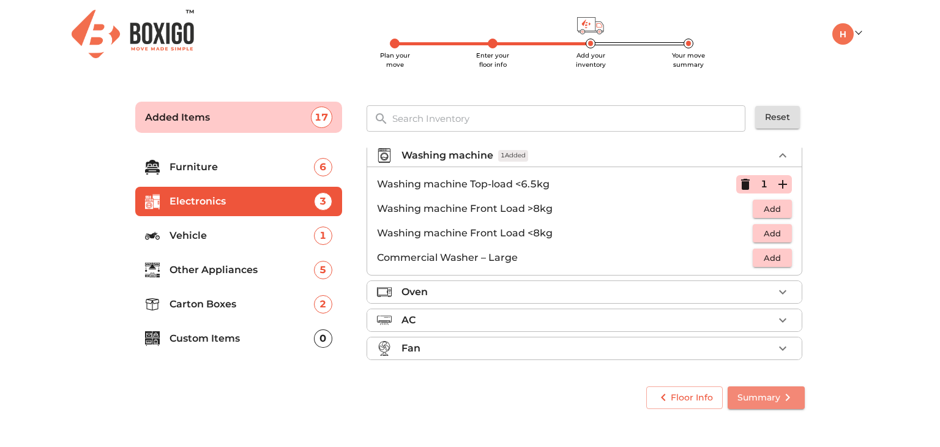
click at [773, 406] on button "Summary" at bounding box center [766, 397] width 77 height 23
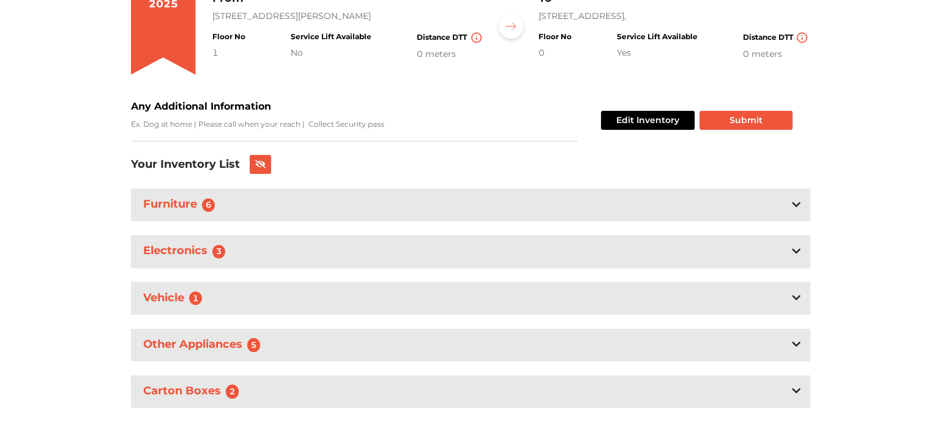
scroll to position [169, 0]
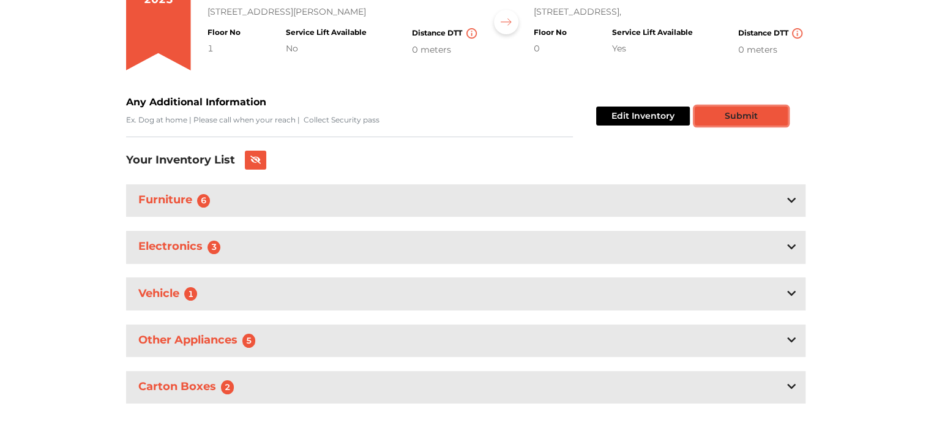
click at [754, 122] on button "Submit" at bounding box center [741, 115] width 93 height 19
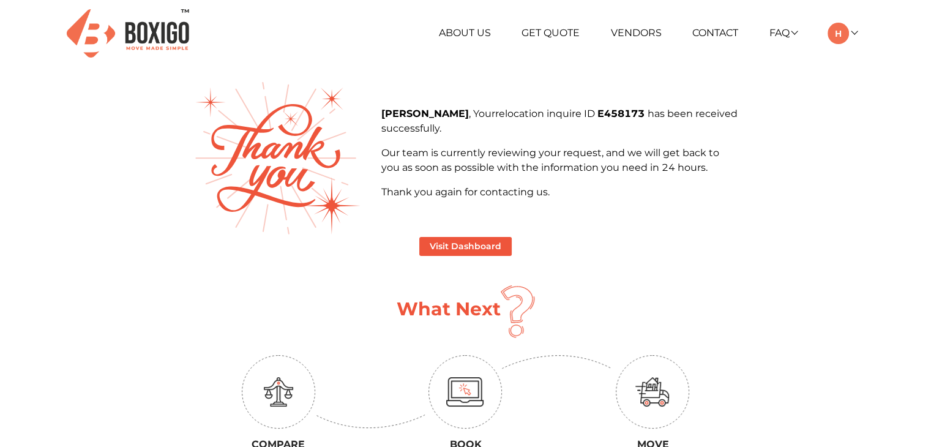
scroll to position [1, 0]
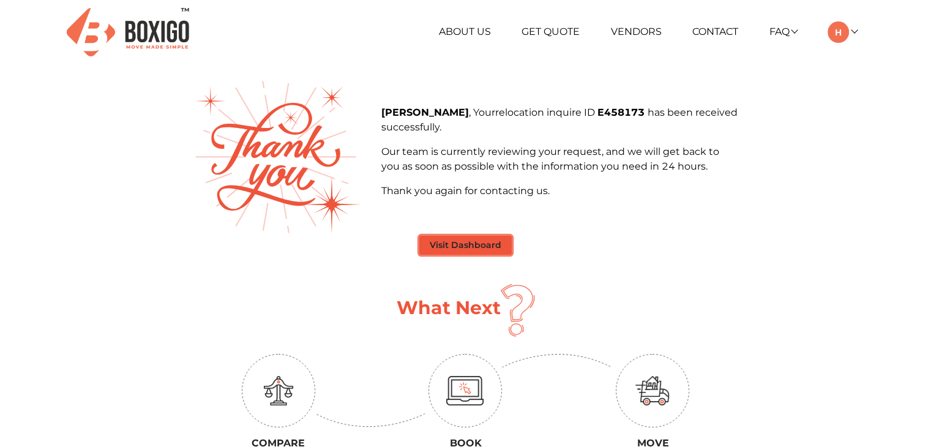
click at [482, 244] on button "Visit Dashboard" at bounding box center [465, 245] width 92 height 19
